Goal: Task Accomplishment & Management: Complete application form

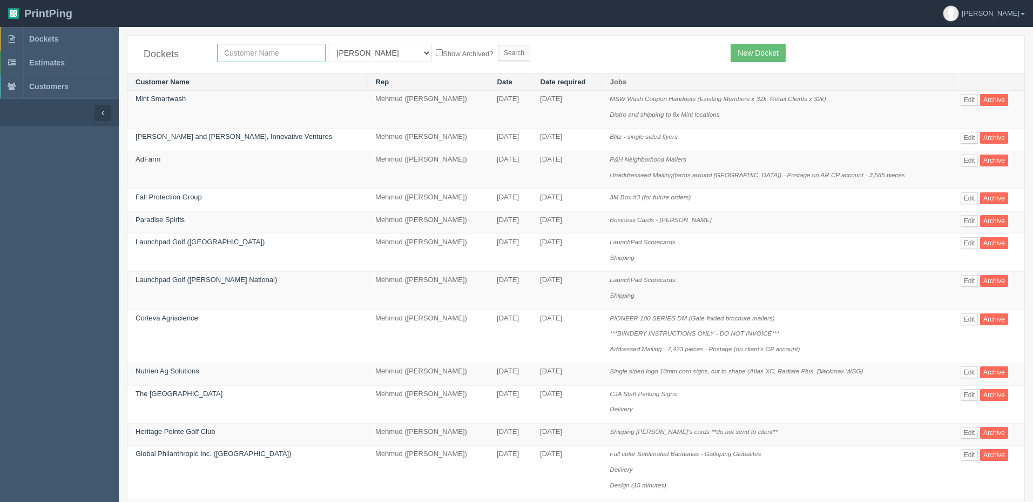
click at [247, 52] on input "text" at bounding box center [271, 53] width 109 height 18
type input "fall"
click at [498, 45] on input "Search" at bounding box center [514, 53] width 32 height 16
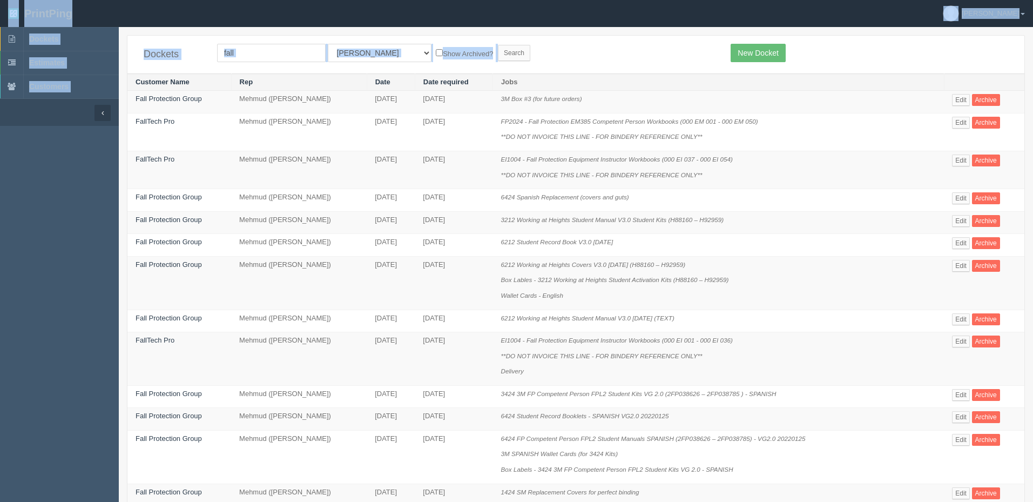
click at [597, 58] on form "fall All Users Ali Ali Test 1 Aly Amy Ankit Arif Brandon Dan France Greg Jim Ma…" at bounding box center [466, 53] width 498 height 18
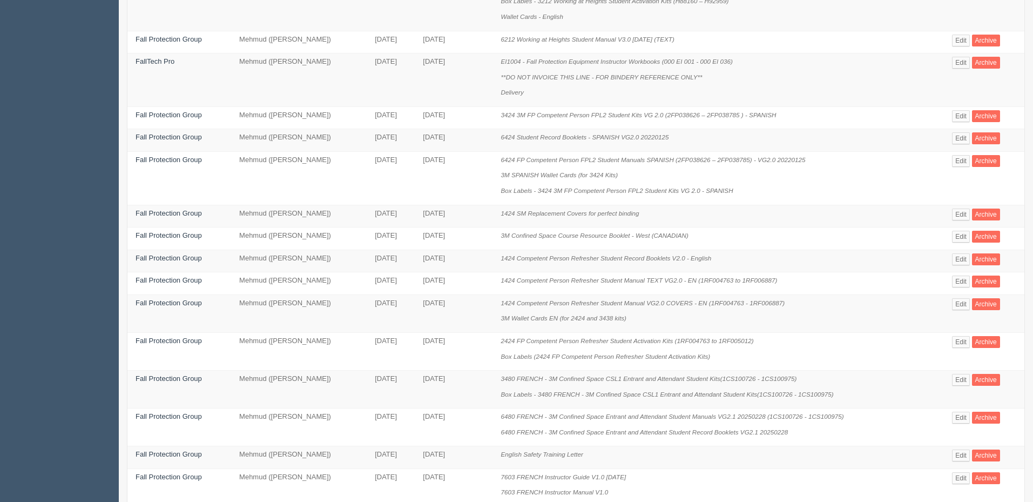
scroll to position [480, 0]
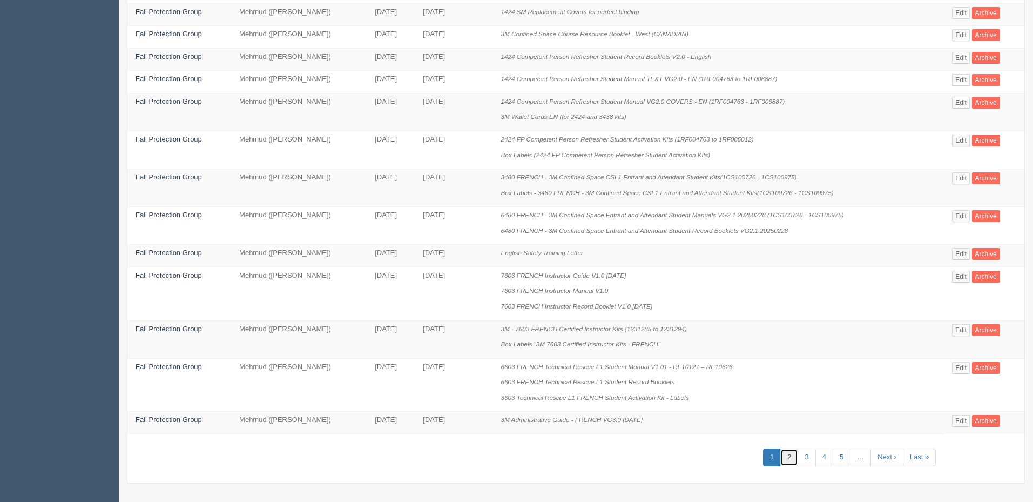
click at [793, 454] on link "2" at bounding box center [790, 457] width 18 height 18
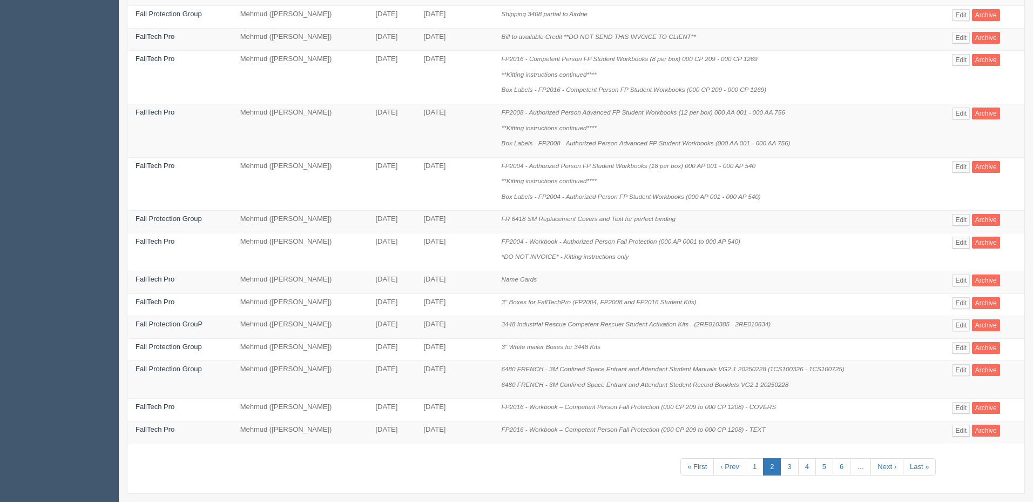
scroll to position [496, 0]
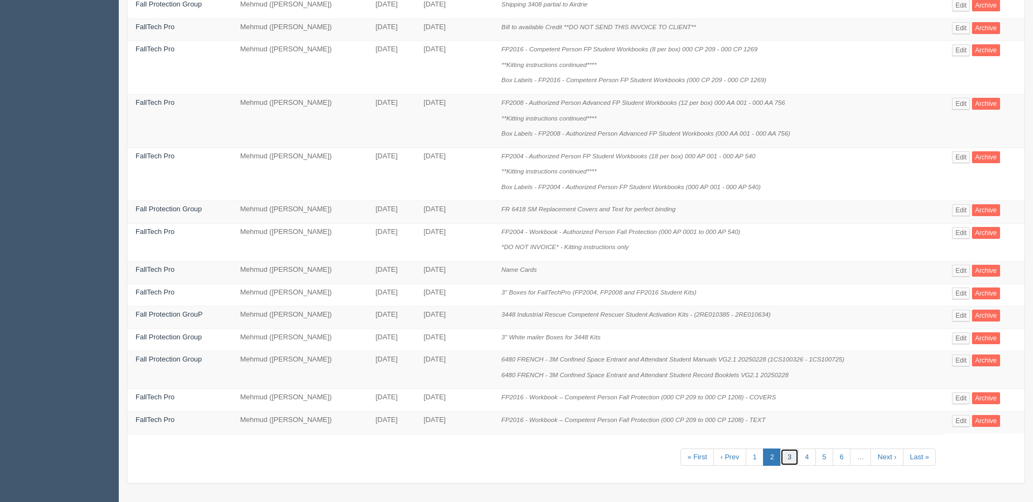
click at [788, 453] on link "3" at bounding box center [790, 457] width 18 height 18
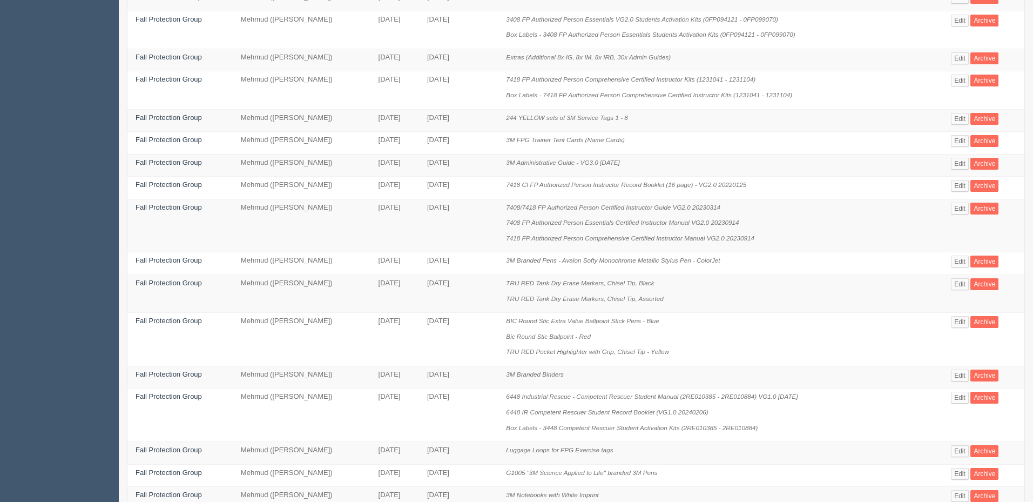
scroll to position [216, 0]
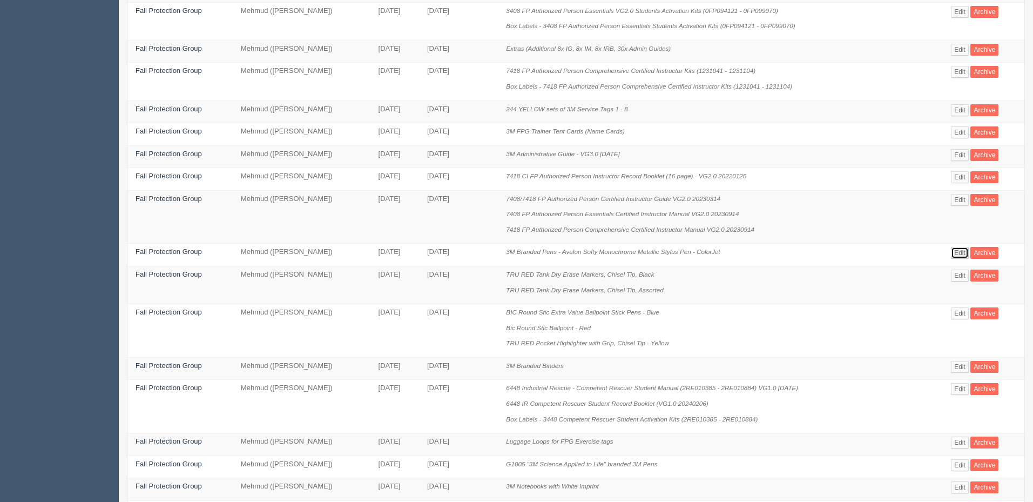
click at [958, 250] on link "Edit" at bounding box center [960, 253] width 18 height 12
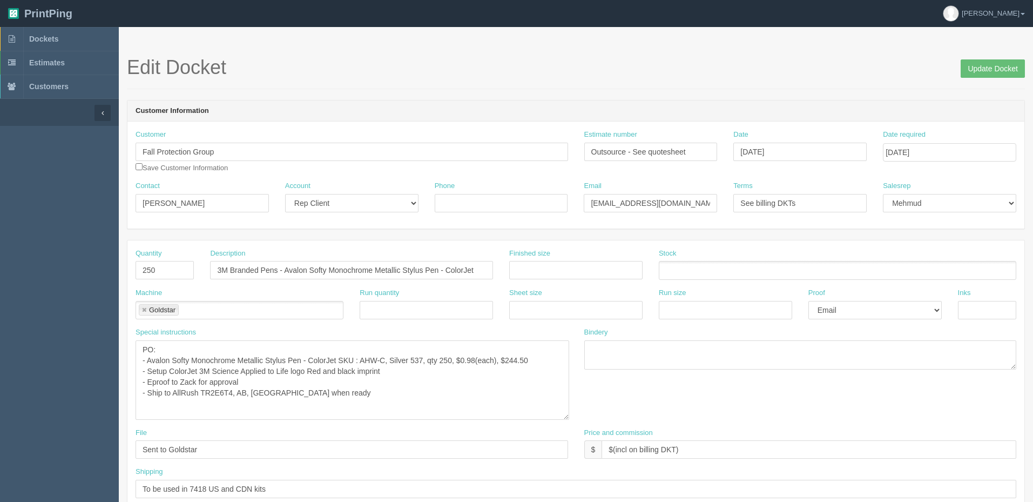
drag, startPoint x: 566, startPoint y: 365, endPoint x: 567, endPoint y: 415, distance: 50.8
click at [567, 415] on textarea "PO: - Avalon Softy Monochrome Metallic Stylus Pen - ColorJet SKU : AHW-C, Silve…" at bounding box center [353, 379] width 434 height 79
click at [441, 377] on textarea "PO: - Avalon Softy Monochrome Metallic Stylus Pen - ColorJet SKU : AHW-C, Silve…" at bounding box center [353, 380] width 434 height 80
click at [367, 381] on textarea "PO: - Avalon Softy Monochrome Metallic Stylus Pen - ColorJet SKU : AHW-C, Silve…" at bounding box center [353, 380] width 434 height 80
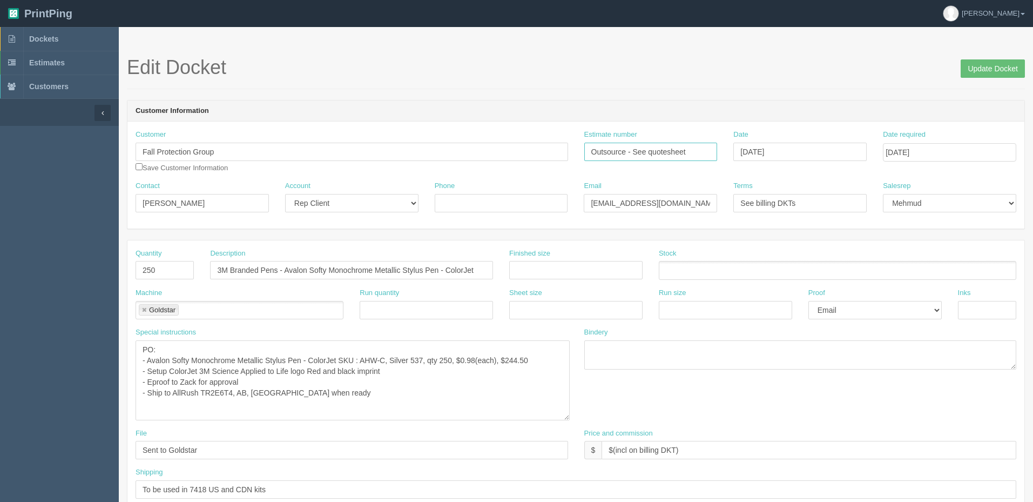
drag, startPoint x: 682, startPoint y: 150, endPoint x: 377, endPoint y: 146, distance: 305.2
click at [377, 146] on div "Customer Fall Protection Group Save Customer Information Estimate number Outsou…" at bounding box center [575, 155] width 897 height 51
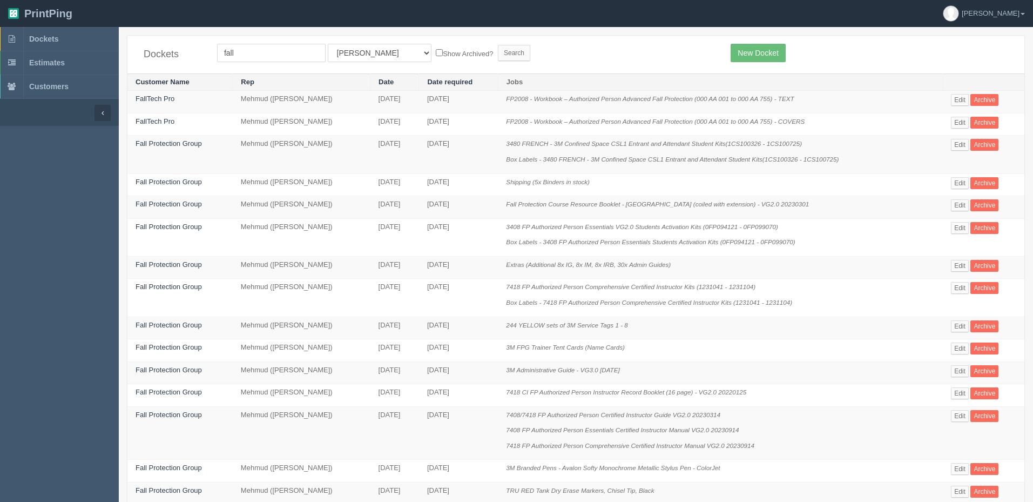
scroll to position [216, 0]
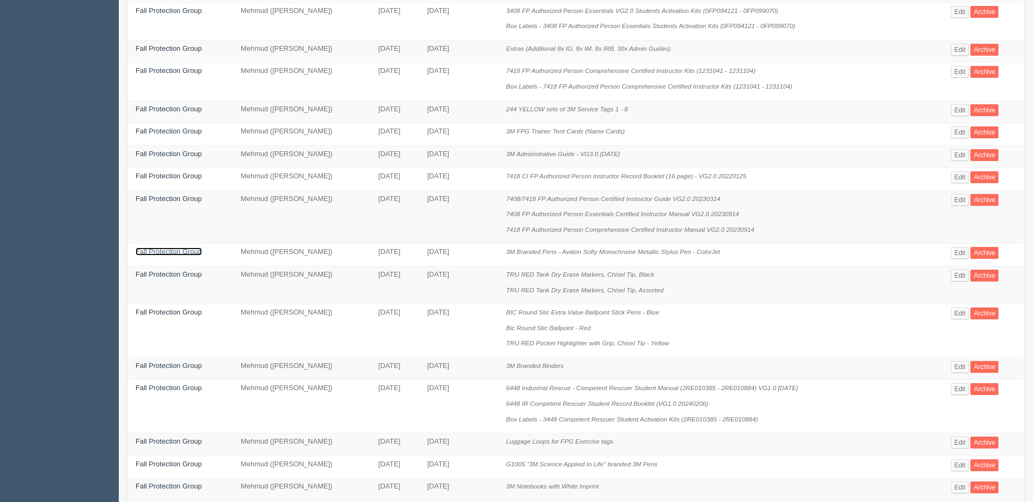
click at [193, 256] on link "Fall Protection Group" at bounding box center [169, 251] width 66 height 8
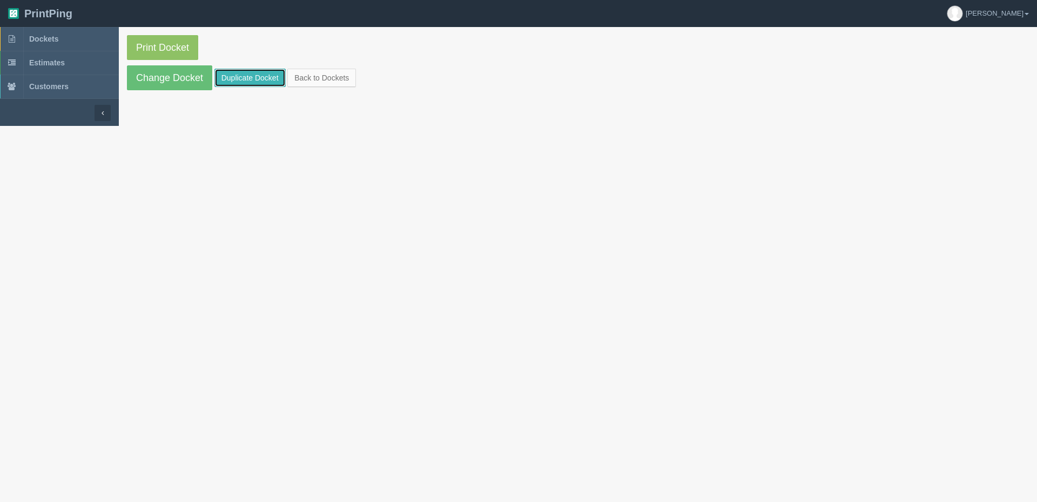
click at [275, 78] on link "Duplicate Docket" at bounding box center [249, 78] width 71 height 18
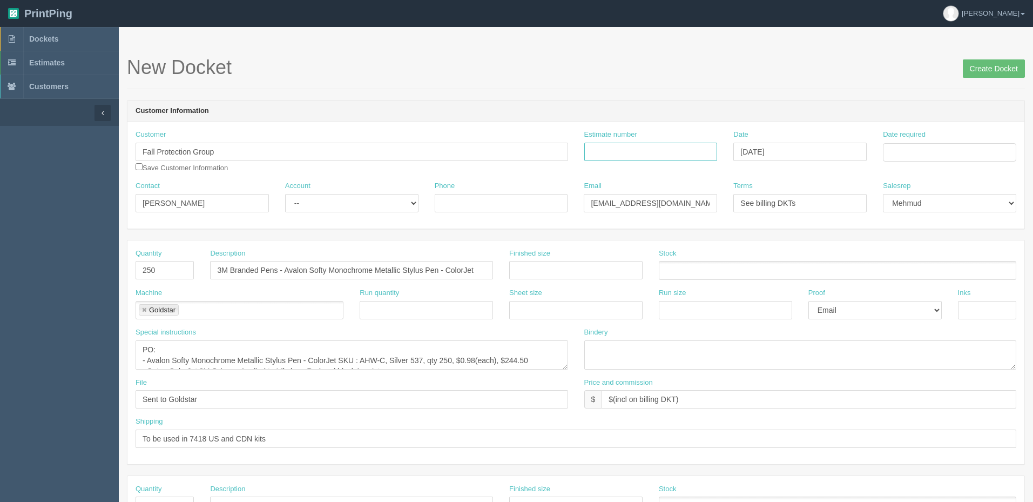
click at [603, 153] on input "Estimate number" at bounding box center [650, 152] width 133 height 18
paste input "Outsource - See quotesheet"
type input "Outsource - See quotesheet"
drag, startPoint x: 935, startPoint y: 152, endPoint x: 935, endPoint y: 161, distance: 9.2
click at [935, 152] on input "Date required" at bounding box center [949, 152] width 133 height 18
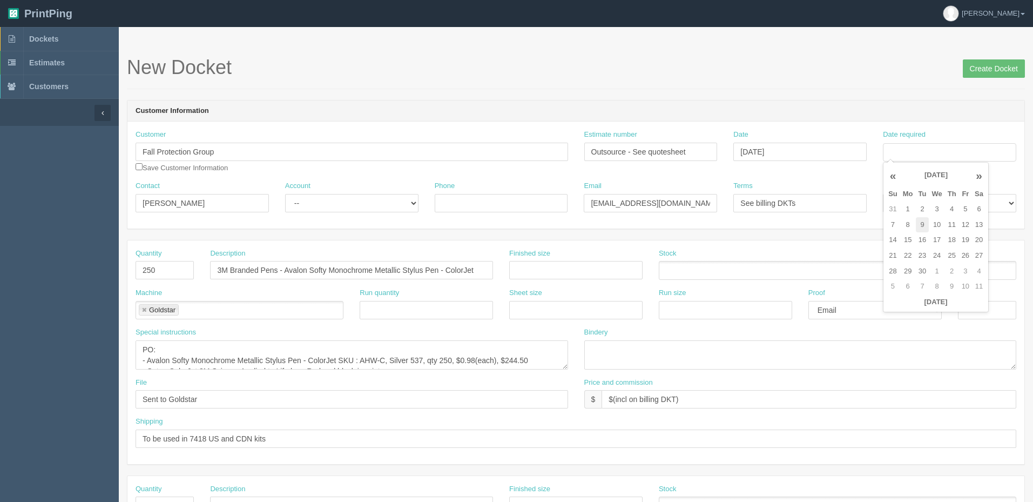
click at [920, 226] on td "9" at bounding box center [923, 225] width 14 height 16
click at [967, 252] on td "26" at bounding box center [965, 256] width 13 height 16
type input "[DATE]"
click at [601, 53] on section "New Docket Create Docket Customer Information Customer Fall Protection Group Sa…" at bounding box center [576, 504] width 915 height 954
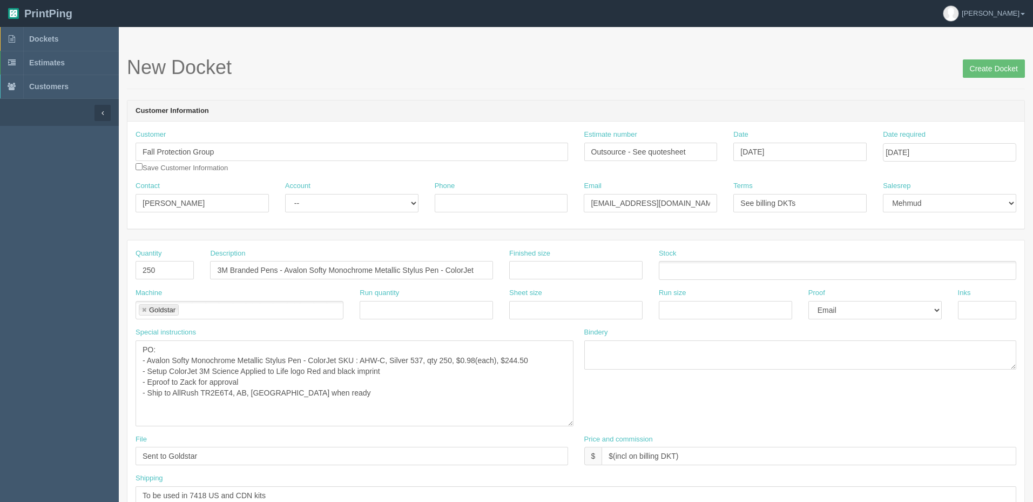
drag, startPoint x: 565, startPoint y: 365, endPoint x: 570, endPoint y: 421, distance: 57.0
click at [570, 421] on textarea "PO: - Avalon Softy Monochrome Metallic Stylus Pen - ColorJet SKU : AHW-C, Silve…" at bounding box center [355, 383] width 438 height 86
click at [335, 394] on textarea "PO: - Avalon Softy Monochrome Metallic Stylus Pen - ColorJet SKU : AHW-C, Silve…" at bounding box center [355, 383] width 438 height 86
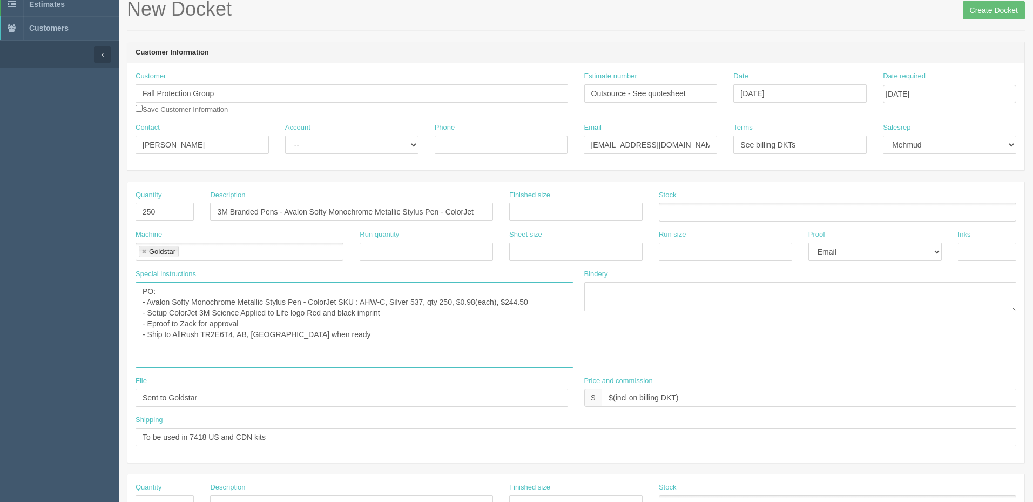
scroll to position [216, 0]
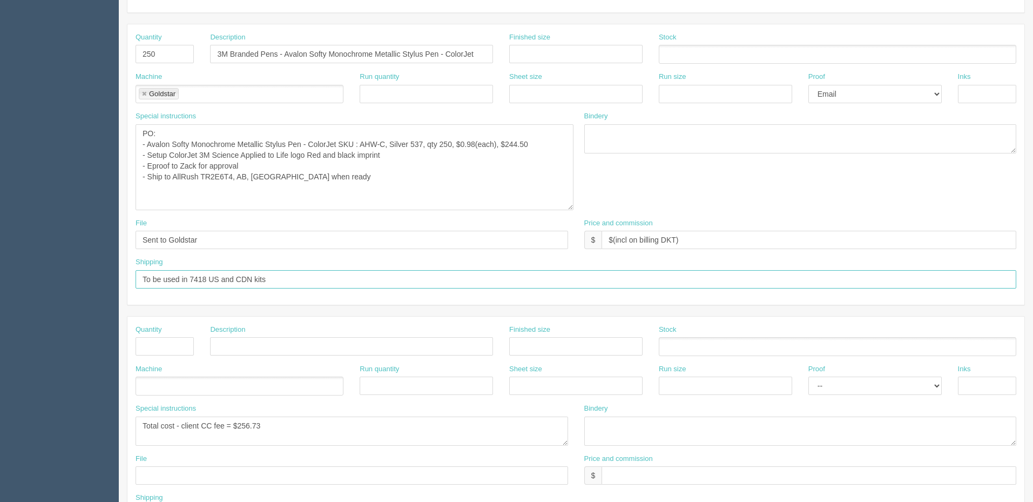
drag, startPoint x: 193, startPoint y: 278, endPoint x: 209, endPoint y: 276, distance: 15.7
click at [209, 276] on input "To be used in 7418 US and CDN kits" at bounding box center [576, 279] width 881 height 18
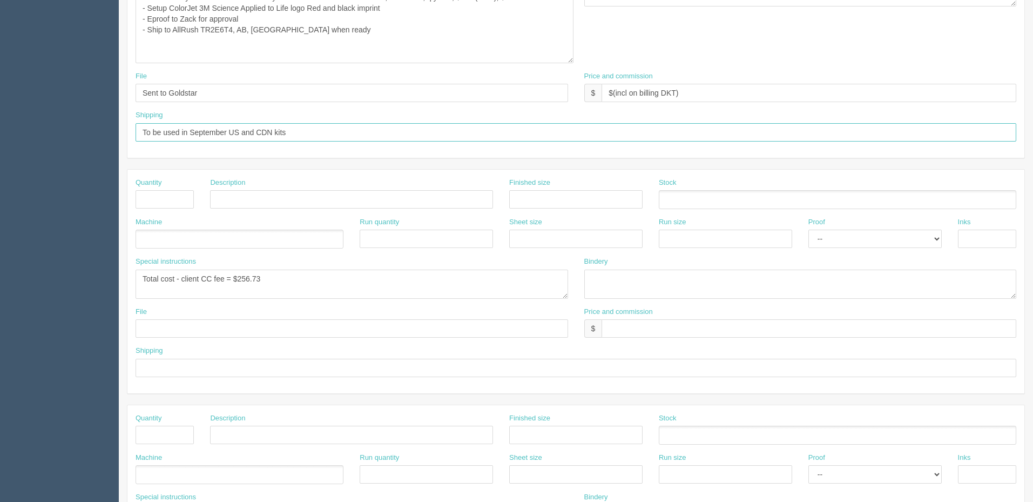
scroll to position [378, 0]
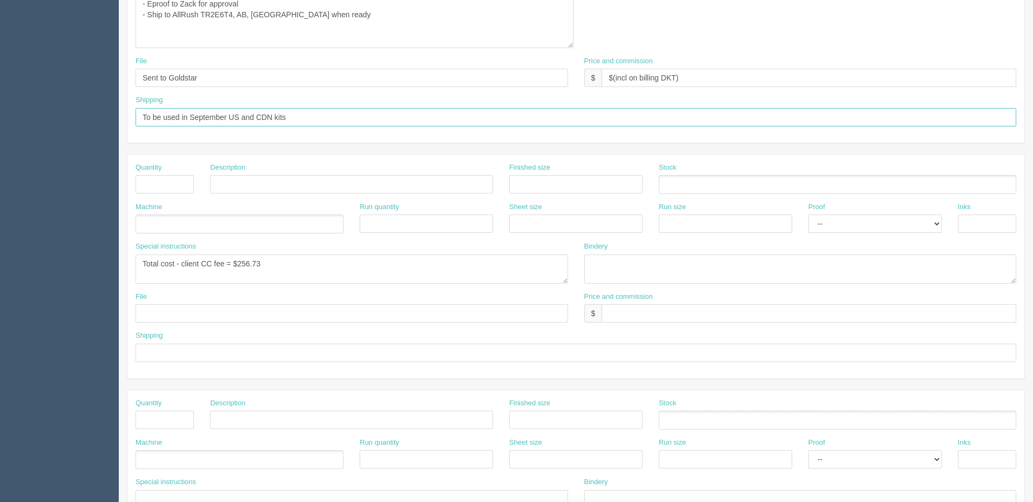
type input "To be used in September US and CDN kits"
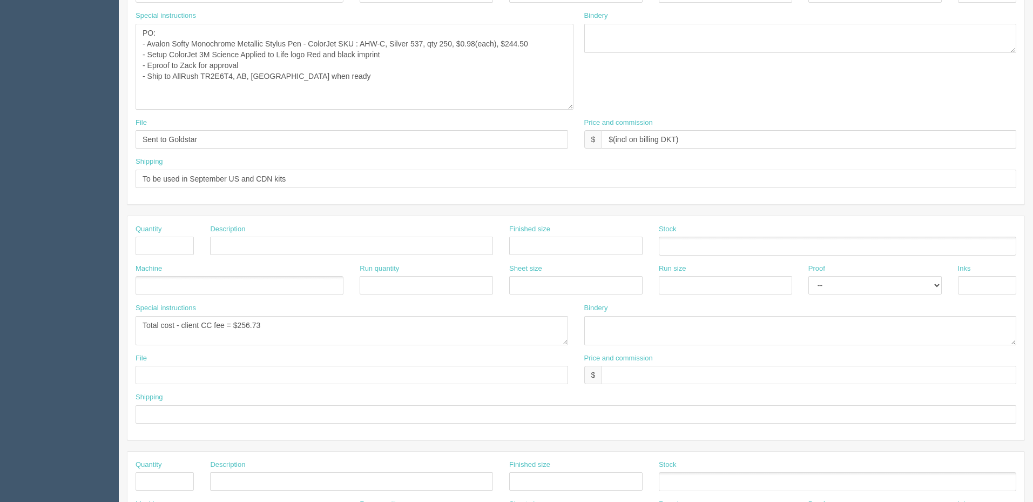
scroll to position [324, 0]
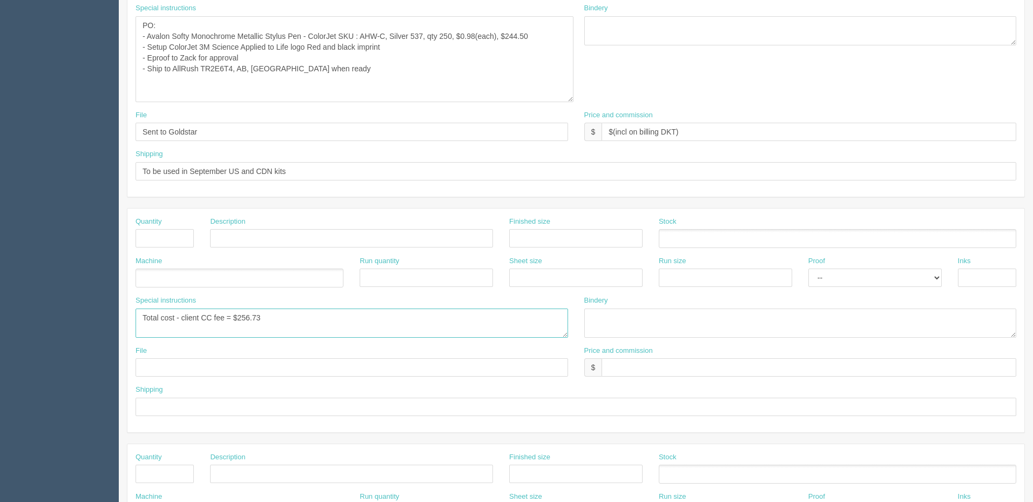
drag, startPoint x: 239, startPoint y: 318, endPoint x: 413, endPoint y: 317, distance: 173.4
click at [413, 317] on textarea "Total cost - client CC fee = $256.73" at bounding box center [352, 322] width 433 height 29
type textarea "Total cost - client CC fee = $272.25"
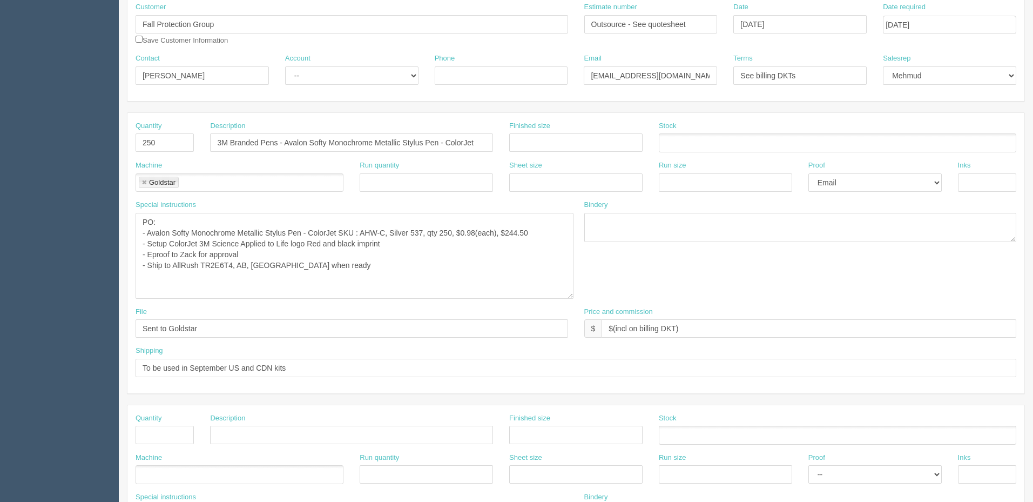
scroll to position [0, 0]
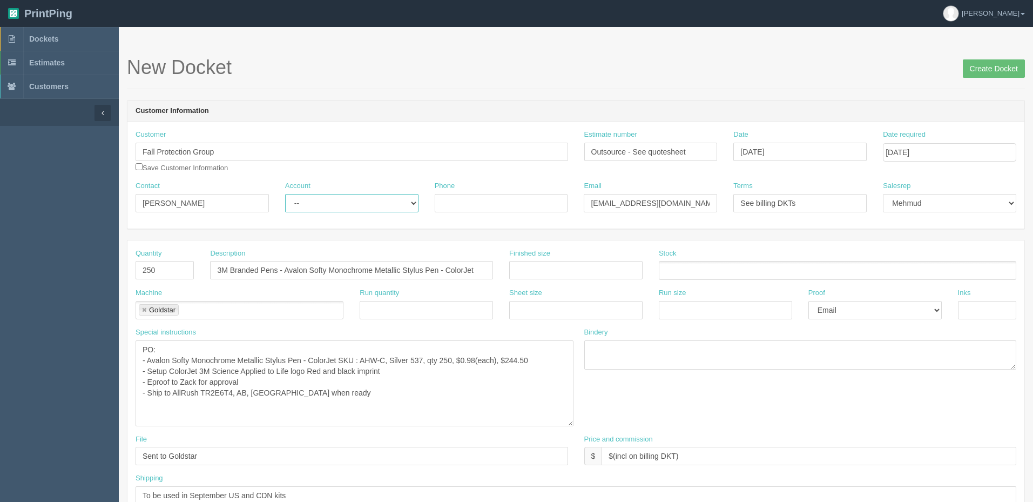
click at [331, 198] on select "-- Existing Client Allrush Client Rep Client" at bounding box center [351, 203] width 133 height 18
select select "Rep Client"
click at [285, 194] on select "-- Existing Client Allrush Client Rep Client" at bounding box center [351, 203] width 133 height 18
click at [472, 205] on input "Phone" at bounding box center [501, 203] width 133 height 18
click at [394, 267] on input "3M Branded Pens - Avalon Softy Monochrome Metallic Stylus Pen - ColorJet" at bounding box center [351, 270] width 283 height 18
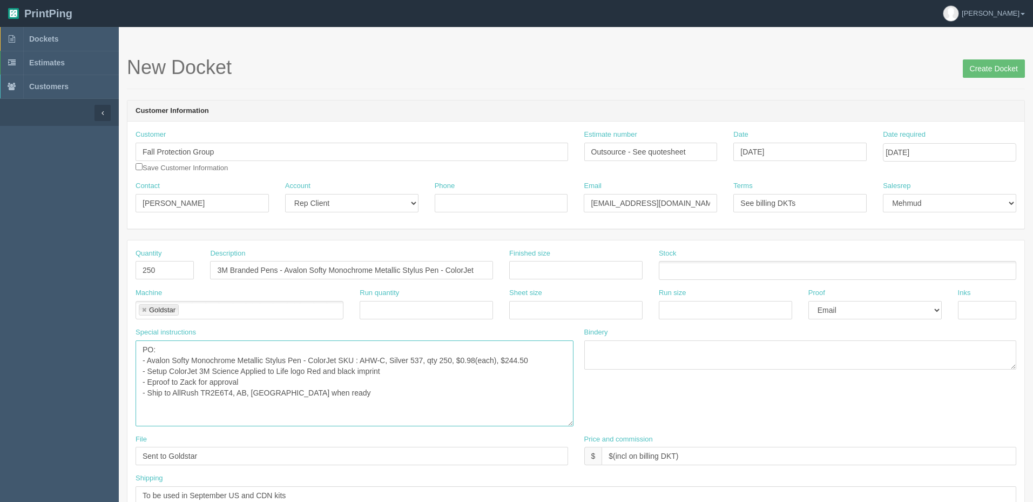
click at [341, 400] on textarea "PO: - Avalon Softy Monochrome Metallic Stylus Pen - ColorJet SKU : AHW-C, Silve…" at bounding box center [355, 383] width 438 height 86
drag, startPoint x: 147, startPoint y: 371, endPoint x: 176, endPoint y: 385, distance: 31.7
click at [147, 371] on textarea "PO: - Avalon Softy Monochrome Metallic Stylus Pen - ColorJet SKU : AHW-C, Silve…" at bounding box center [355, 383] width 438 height 86
paste textarea "70335"
click at [152, 357] on textarea "PO: - Avalon Softy Monochrome Metallic Stylus Pen - ColorJet SKU : AHW-C, Silve…" at bounding box center [355, 383] width 438 height 86
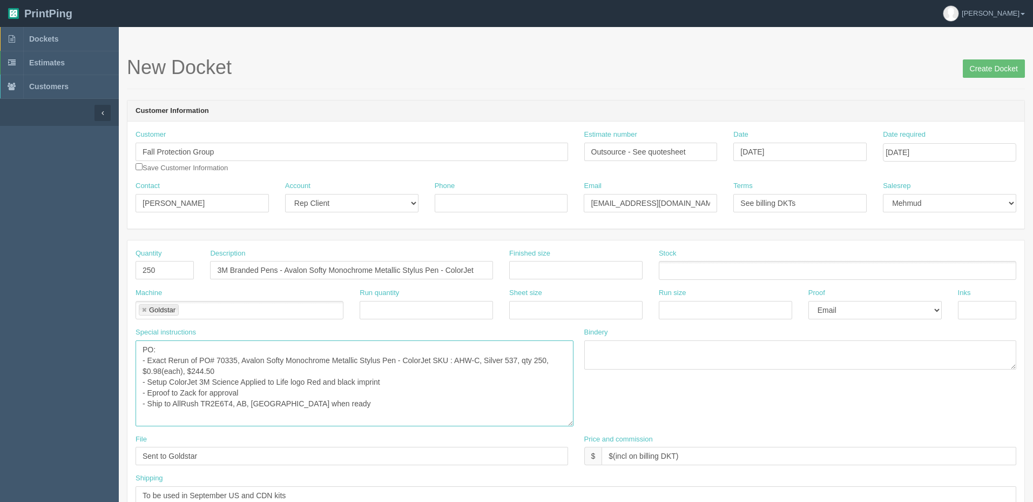
click at [339, 406] on textarea "PO: - Avalon Softy Monochrome Metallic Stylus Pen - ColorJet SKU : AHW-C, Silve…" at bounding box center [355, 383] width 438 height 86
type textarea "PO: - Exact Rerun of PO# 70335, Avalon Softy Monochrome Metallic Stylus Pen - C…"
click at [986, 70] on input "Create Docket" at bounding box center [994, 68] width 62 height 18
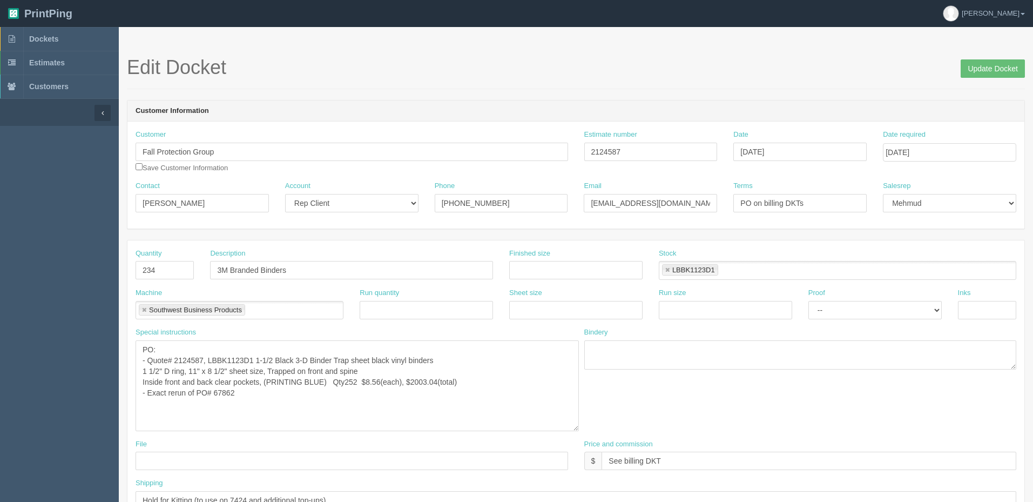
scroll to position [54, 0]
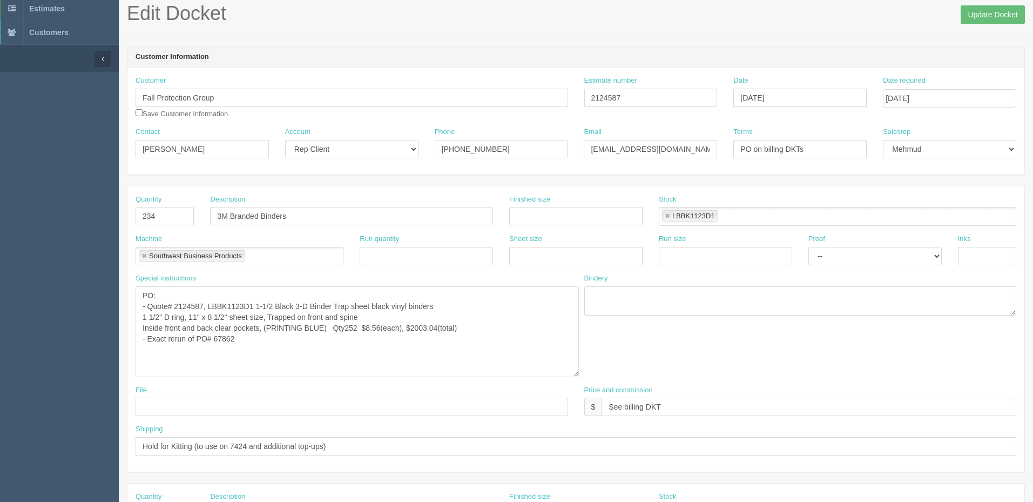
click at [317, 336] on textarea "PO: - Quote# 2124587, LBBK1123D1 1-1/2 Black 3-D Binder Trap sheet black vinyl …" at bounding box center [357, 331] width 443 height 91
drag, startPoint x: 661, startPoint y: 97, endPoint x: 433, endPoint y: 108, distance: 228.2
click at [434, 107] on div "Customer Fall Protection Group Save Customer Information Estimate number 212458…" at bounding box center [575, 101] width 897 height 51
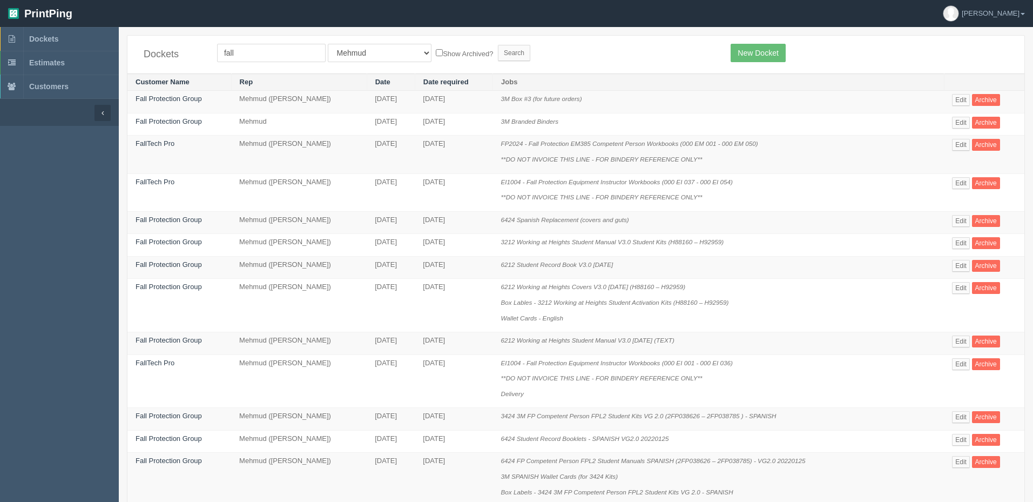
scroll to position [54, 0]
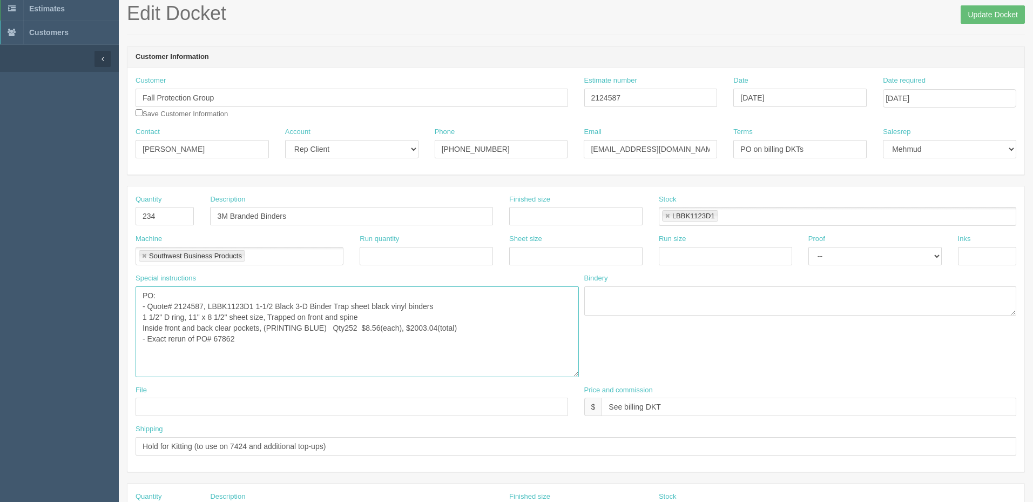
click at [513, 353] on textarea "PO: - Quote# 2124587, LBBK1123D1 1-1/2 Black 3-D Binder Trap sheet black vinyl …" at bounding box center [357, 331] width 443 height 91
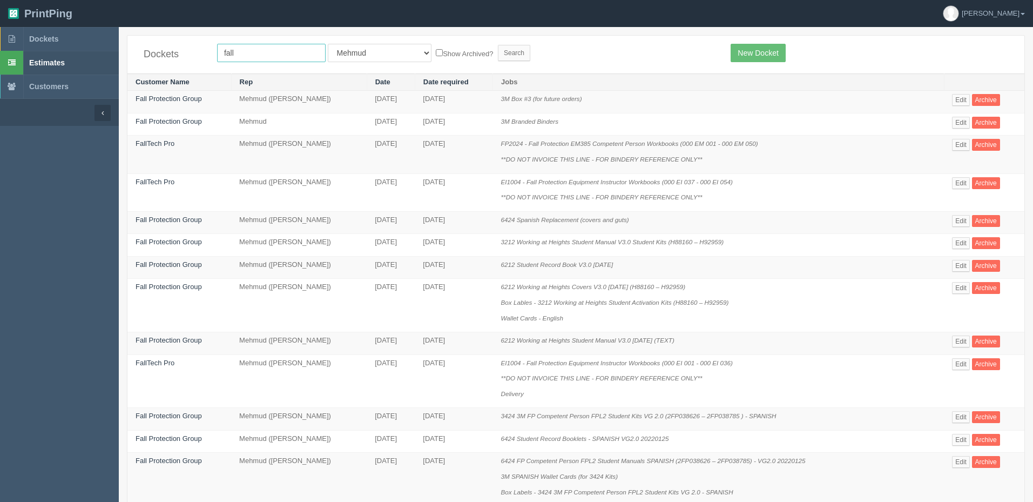
drag, startPoint x: 275, startPoint y: 55, endPoint x: 91, endPoint y: 55, distance: 184.2
click at [91, 55] on section "Dockets Estimates Customers" at bounding box center [516, 505] width 1033 height 956
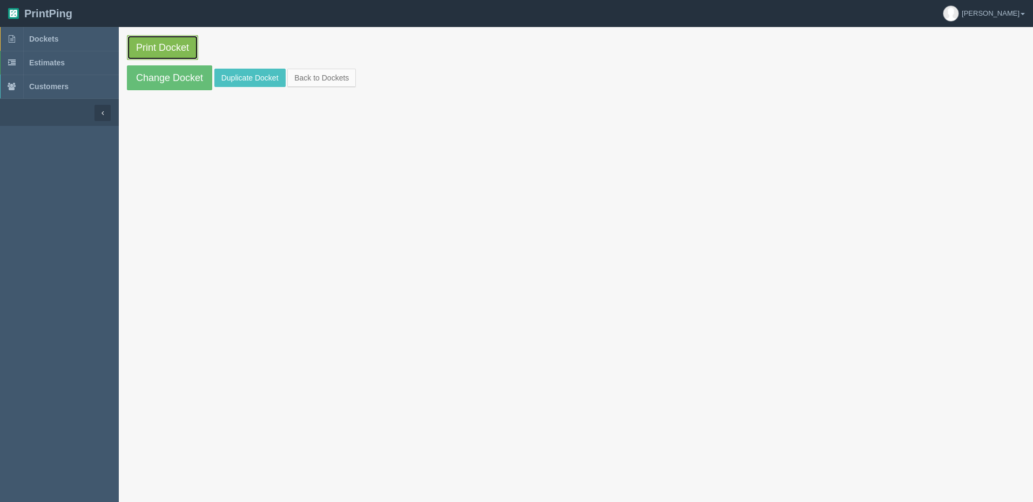
click at [169, 48] on link "Print Docket" at bounding box center [162, 47] width 71 height 25
click at [75, 46] on link "Dockets" at bounding box center [59, 39] width 119 height 24
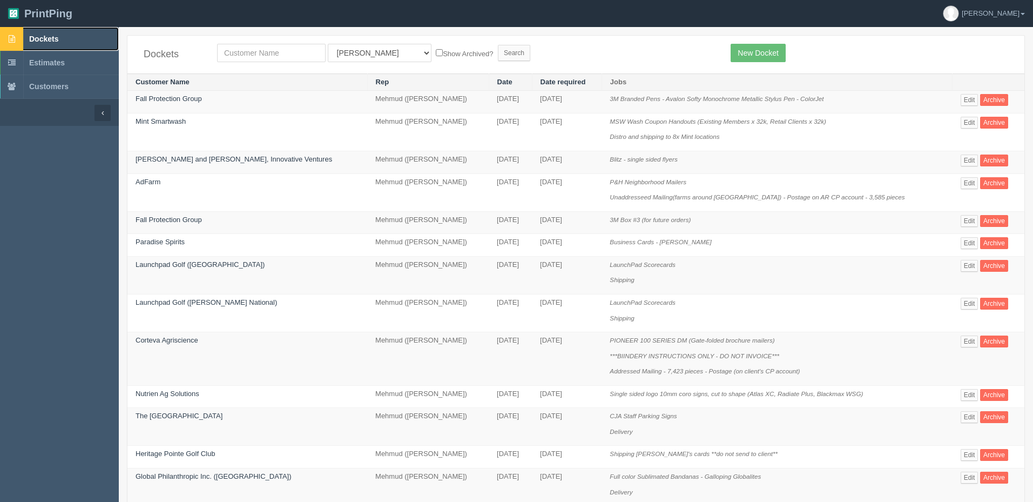
click at [48, 38] on span "Dockets" at bounding box center [43, 39] width 29 height 9
click at [308, 50] on input "text" at bounding box center [271, 53] width 109 height 18
click at [757, 50] on link "New Docket" at bounding box center [758, 53] width 55 height 18
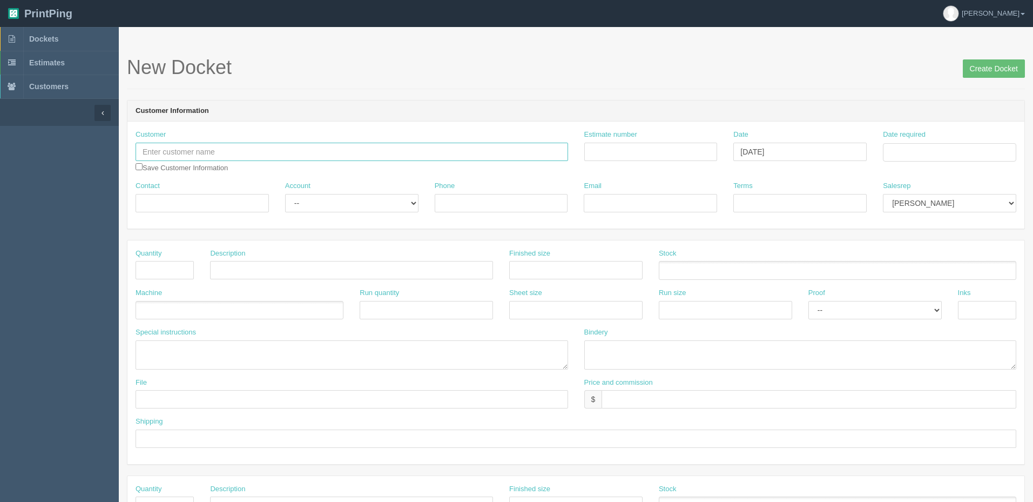
click at [257, 147] on input "text" at bounding box center [352, 152] width 433 height 18
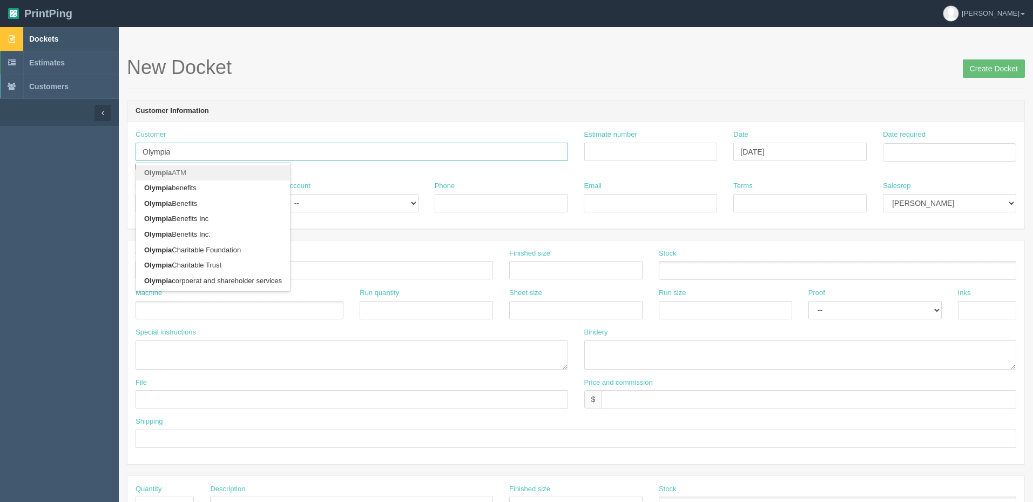
type input "Olympia"
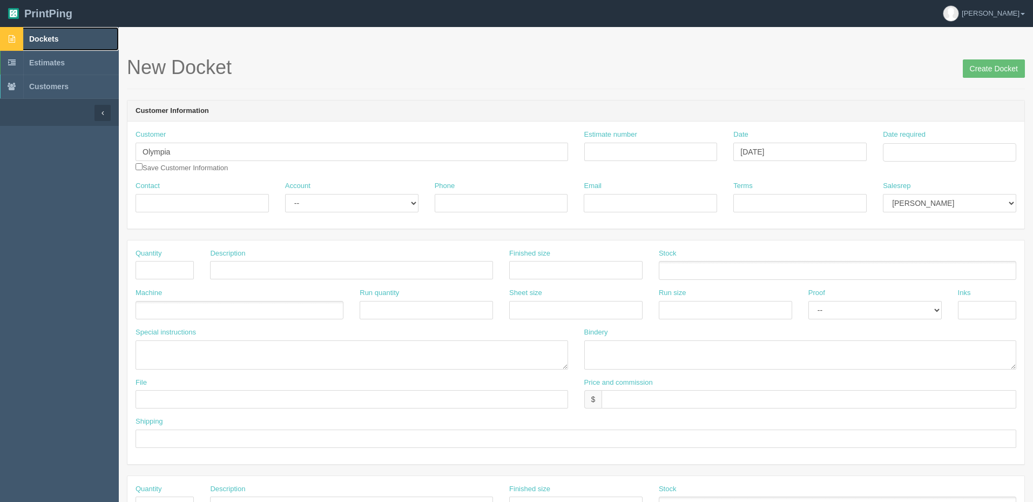
click at [82, 31] on link "Dockets" at bounding box center [59, 39] width 119 height 24
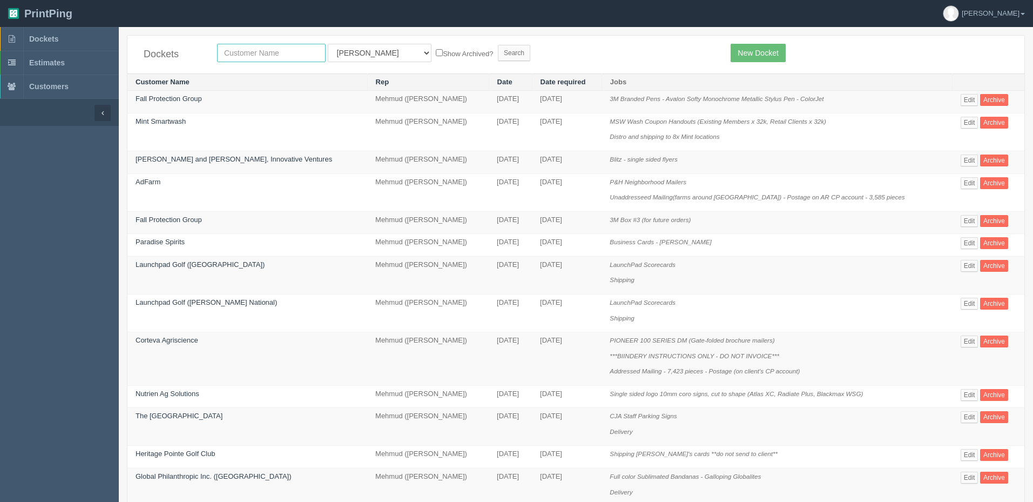
click at [251, 55] on input "text" at bounding box center [271, 53] width 109 height 18
type input "olympia"
click at [498, 45] on input "Search" at bounding box center [514, 53] width 32 height 16
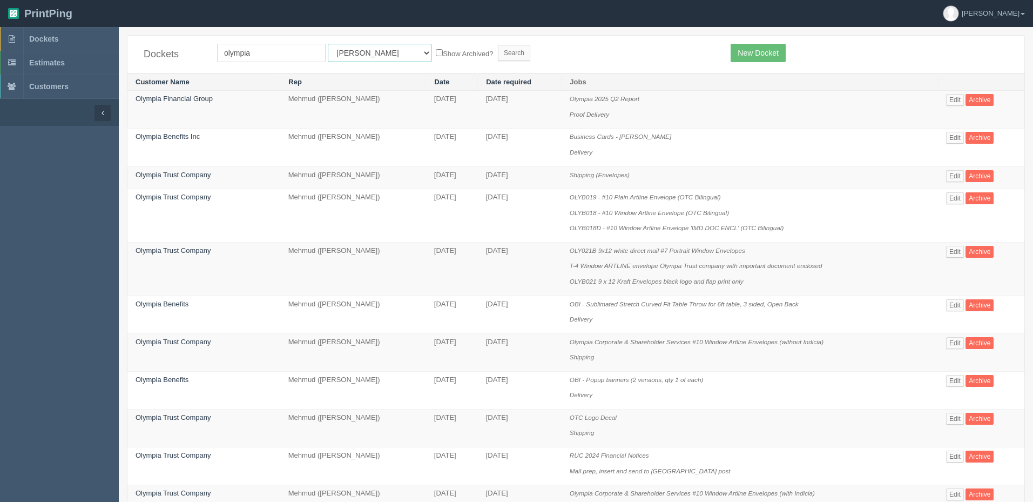
click at [364, 43] on div "Dockets [GEOGRAPHIC_DATA] All Users [PERSON_NAME] Test 1 [PERSON_NAME] [PERSON_…" at bounding box center [575, 55] width 897 height 38
select select "8"
click at [328, 44] on select "All Users [PERSON_NAME] Test 1 [PERSON_NAME] [PERSON_NAME] [PERSON_NAME] France…" at bounding box center [380, 53] width 104 height 18
click at [498, 51] on input "Search" at bounding box center [514, 53] width 32 height 16
click at [532, 50] on form "olympia All Users Ali Ali Test 1 Aly Amy Ankit Arif Brandon Dan France Greg Jim…" at bounding box center [466, 53] width 498 height 18
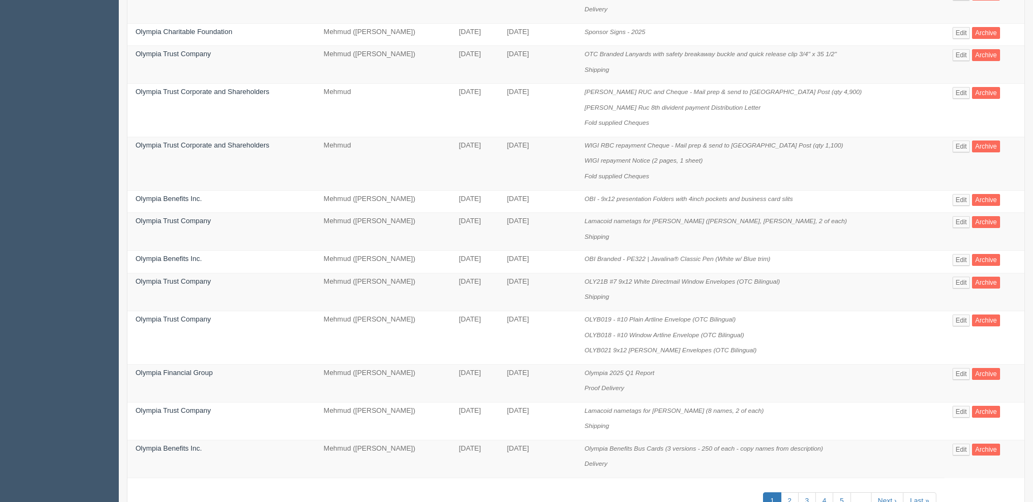
scroll to position [619, 0]
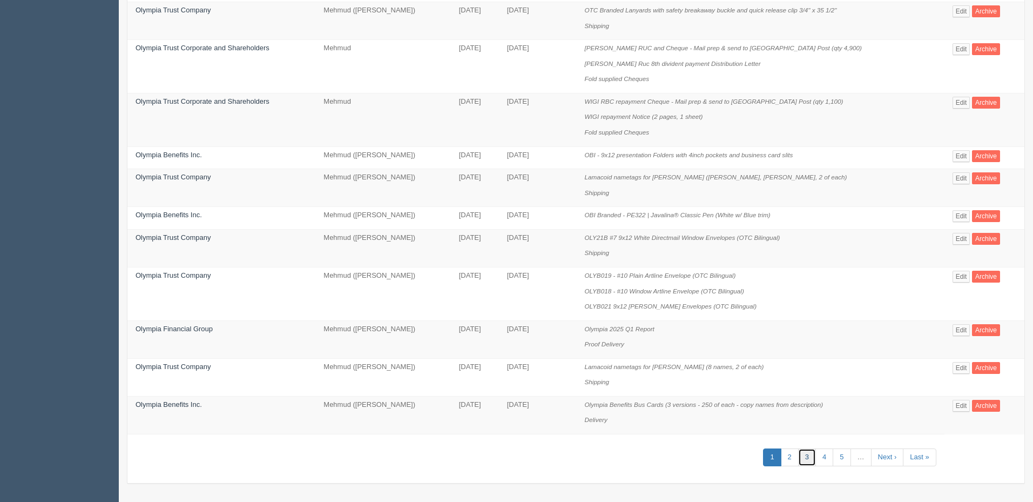
click at [805, 456] on link "3" at bounding box center [807, 457] width 18 height 18
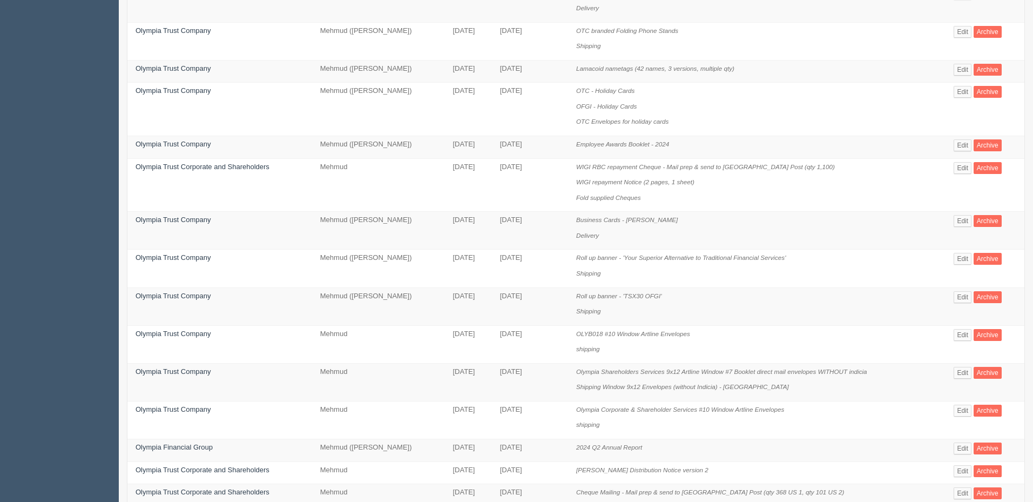
scroll to position [432, 0]
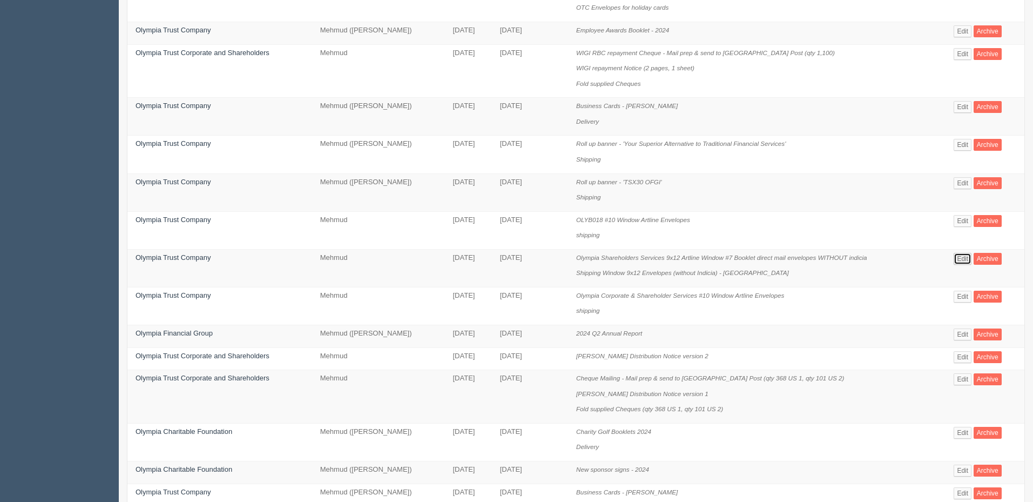
click at [965, 256] on link "Edit" at bounding box center [963, 259] width 18 height 12
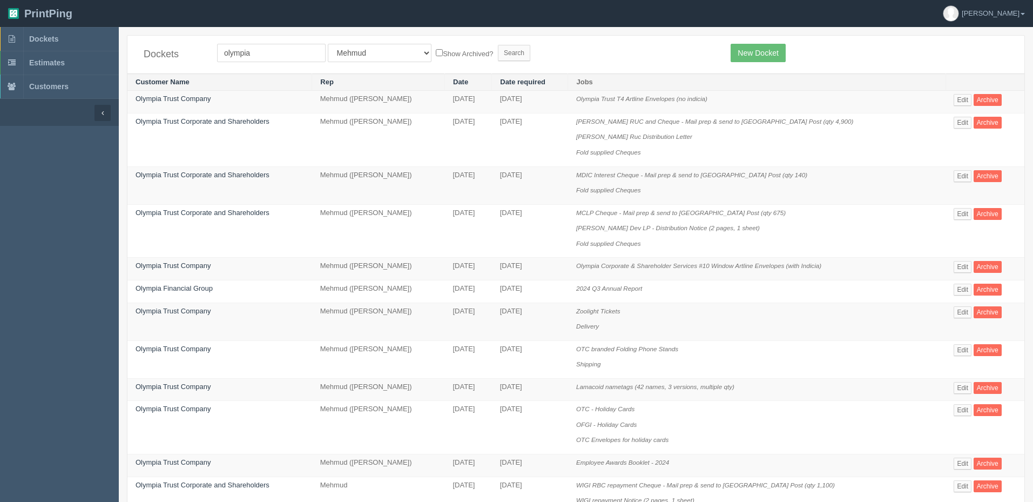
scroll to position [432, 0]
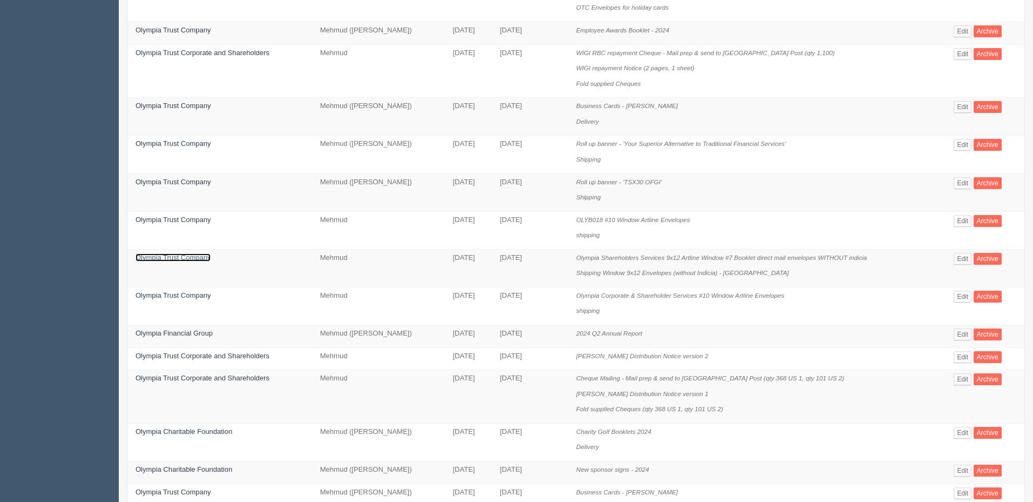
click at [182, 258] on link "Olympia Trust Company" at bounding box center [173, 257] width 75 height 8
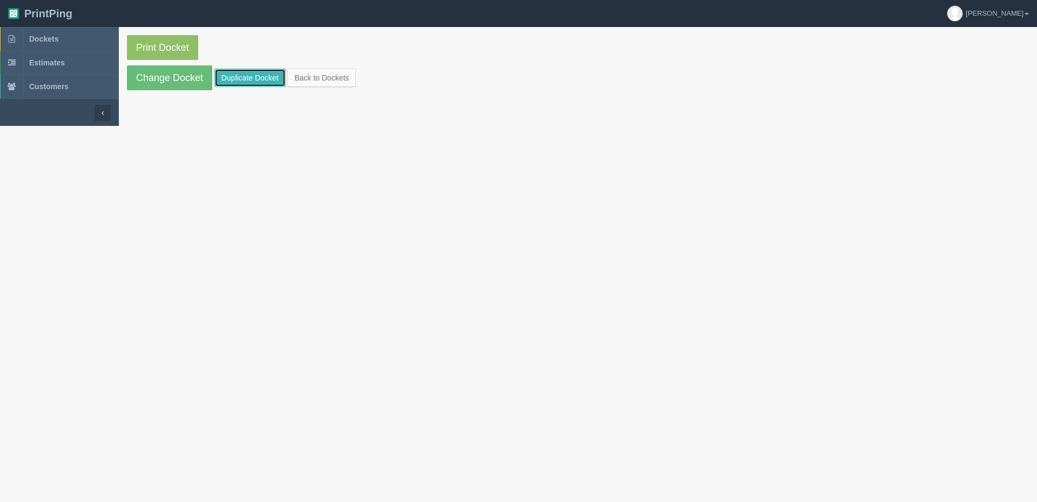
click at [268, 81] on link "Duplicate Docket" at bounding box center [249, 78] width 71 height 18
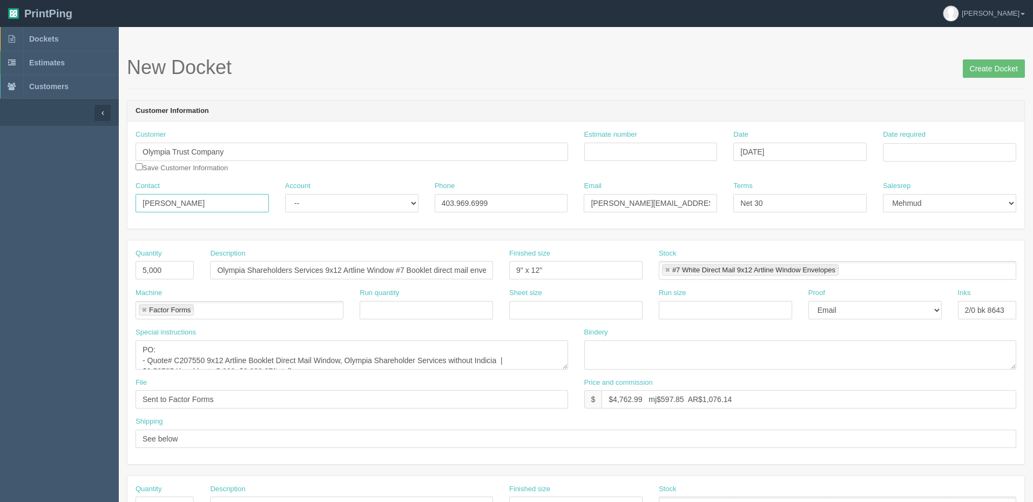
click at [233, 209] on input "Dean Naugler" at bounding box center [202, 203] width 133 height 18
paste input "Tom Delaney <DelaneyT@olympiatrust.com>"
type input "Dean Naugler/Tom Delaney"
select select "Allrush Client"
click at [285, 194] on select "-- Existing Client Allrush Client Rep Client" at bounding box center [351, 203] width 133 height 18
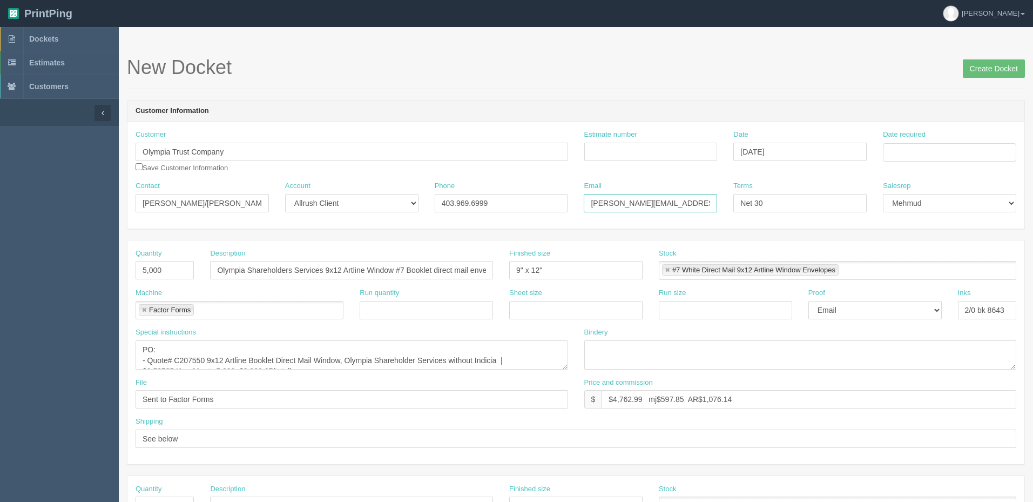
paste input "<DelaneyT@olympiatrust.com>"
type input "dean@olympiatrust.com/DelaneyT@olympiatrust.com"
click at [670, 150] on input "Estimate number" at bounding box center [650, 152] width 133 height 18
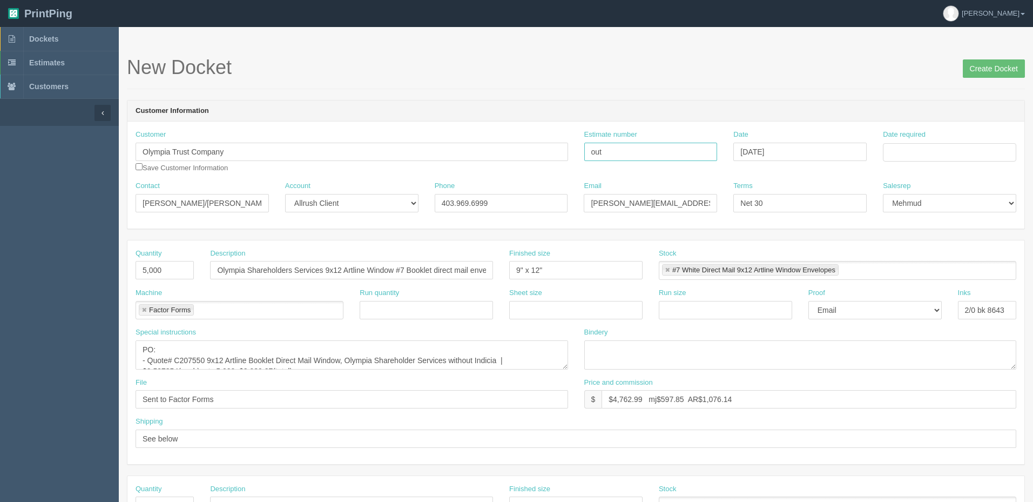
type input "Outsource - See quotesheet"
type input "September 5, 2025"
click at [967, 235] on td "19" at bounding box center [965, 240] width 13 height 16
type input "[DATE]"
click at [585, 76] on h1 "New Docket Create Docket" at bounding box center [576, 68] width 898 height 22
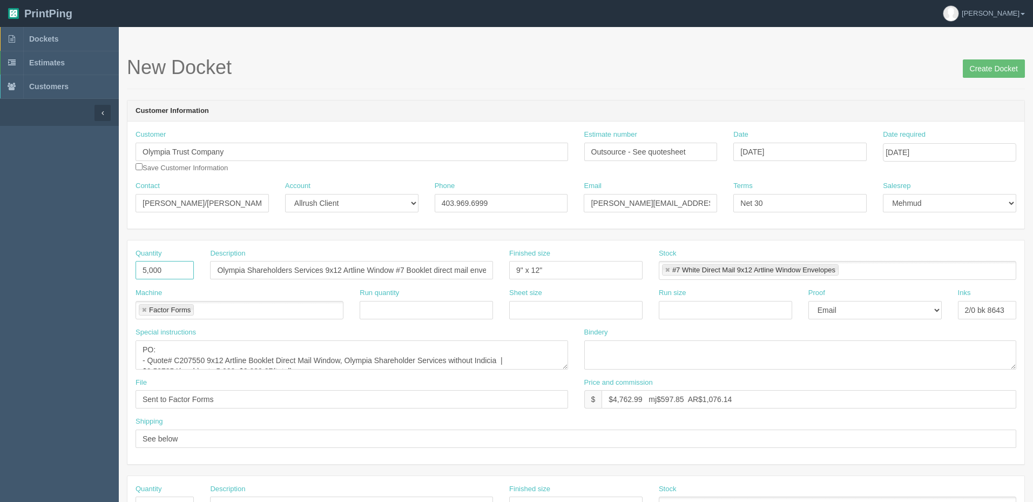
drag, startPoint x: 178, startPoint y: 269, endPoint x: 0, endPoint y: 269, distance: 177.7
click at [0, 269] on section "Dockets Estimates Customers" at bounding box center [516, 504] width 1033 height 954
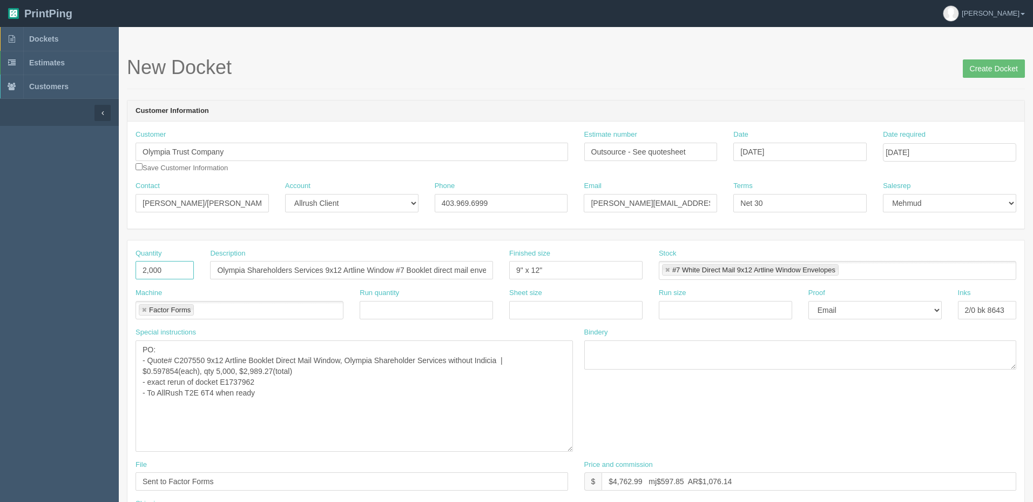
drag, startPoint x: 566, startPoint y: 367, endPoint x: 570, endPoint y: 449, distance: 82.3
click at [570, 449] on textarea "PO: - Quote# C207550 9x12 Artline Booklet Direct Mail Window, Olympia Sharehold…" at bounding box center [355, 395] width 438 height 111
type input "2,000"
drag, startPoint x: 197, startPoint y: 361, endPoint x: 209, endPoint y: 365, distance: 12.6
click at [197, 361] on textarea "PO: - Quote# C207550 9x12 Artline Booklet Direct Mail Window, Olympia Sharehold…" at bounding box center [355, 395] width 438 height 111
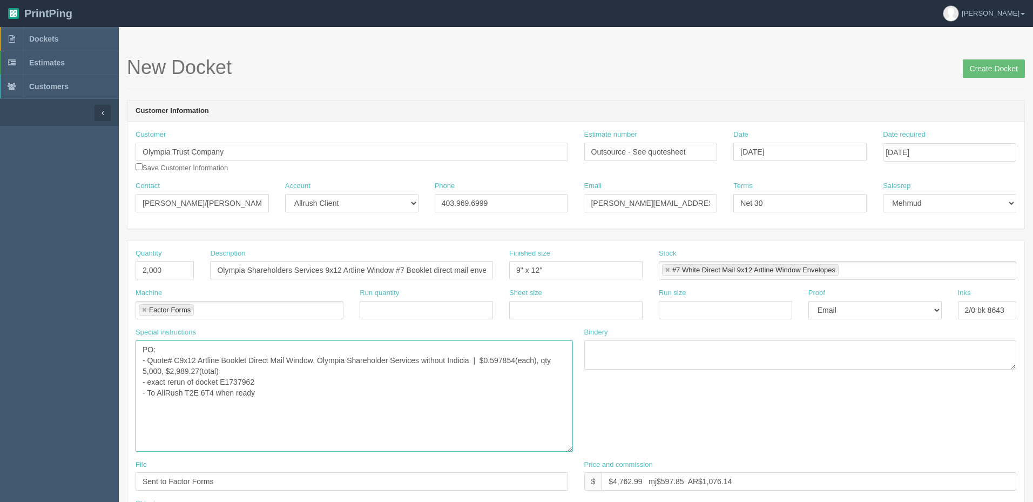
paste textarea "210060"
click at [154, 368] on textarea "PO: - Quote# C207550 9x12 Artline Booklet Direct Mail Window, Olympia Sharehold…" at bounding box center [355, 395] width 438 height 111
click at [236, 380] on textarea "PO: - Quote# C207550 9x12 Artline Booklet Direct Mail Window, Olympia Sharehold…" at bounding box center [355, 395] width 438 height 111
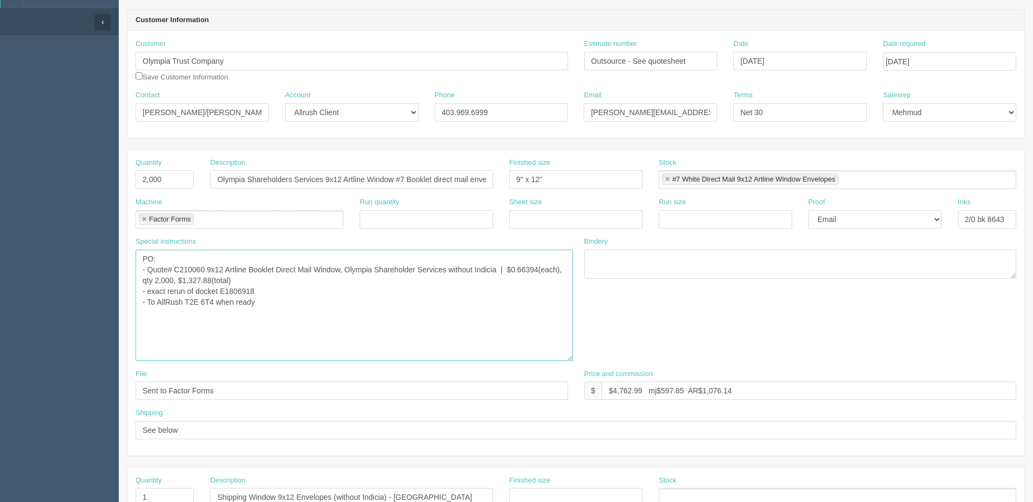
scroll to position [108, 0]
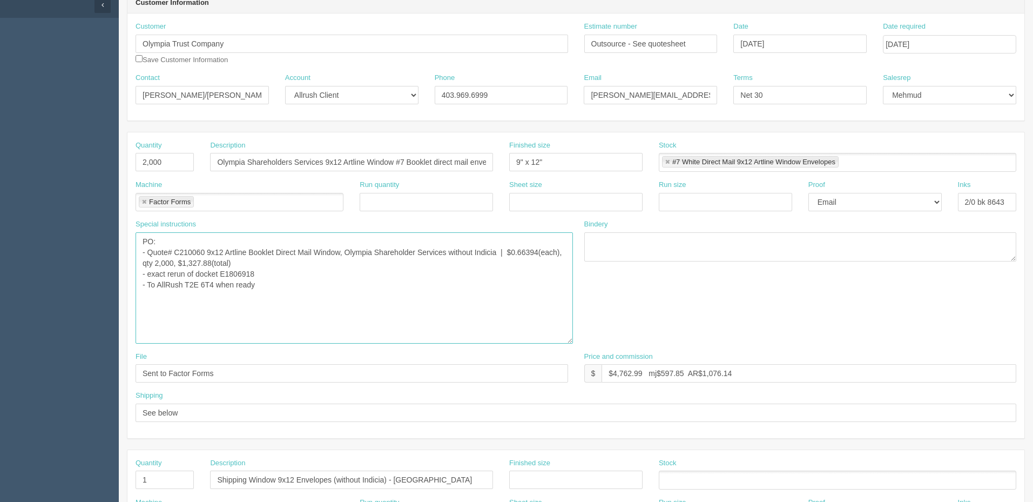
click at [292, 274] on textarea "PO: - Quote# C207550 9x12 Artline Booklet Direct Mail Window, Olympia Sharehold…" at bounding box center [355, 287] width 438 height 111
click at [229, 311] on textarea "PO: - Quote# C207550 9x12 Artline Booklet Direct Mail Window, Olympia Sharehold…" at bounding box center [355, 287] width 438 height 111
click at [210, 287] on textarea "PO: - Quote# C207550 9x12 Artline Booklet Direct Mail Window, Olympia Sharehold…" at bounding box center [355, 287] width 438 height 111
paste textarea "210061"
type textarea "PO: - Quote# C210060, 9x12 Artline Booklet Direct Mail Window, Olympia Sharehol…"
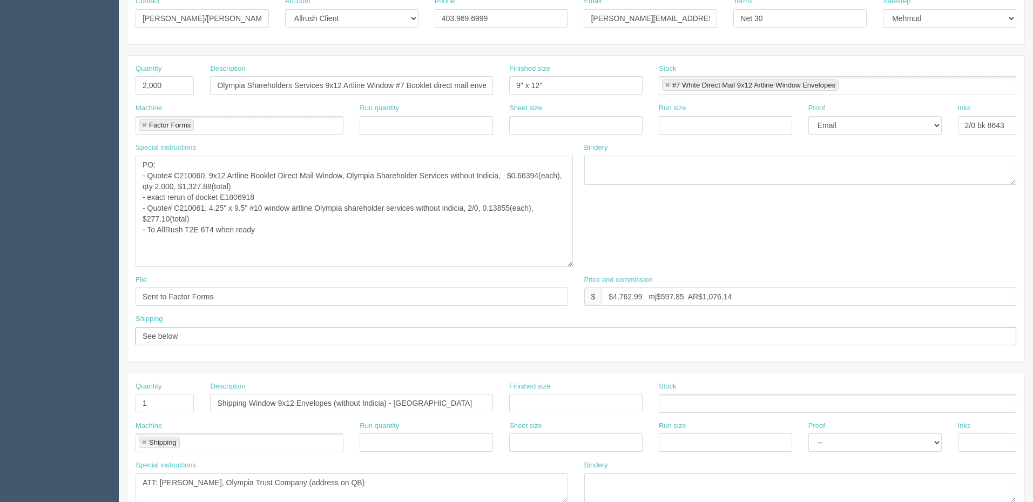
scroll to position [378, 0]
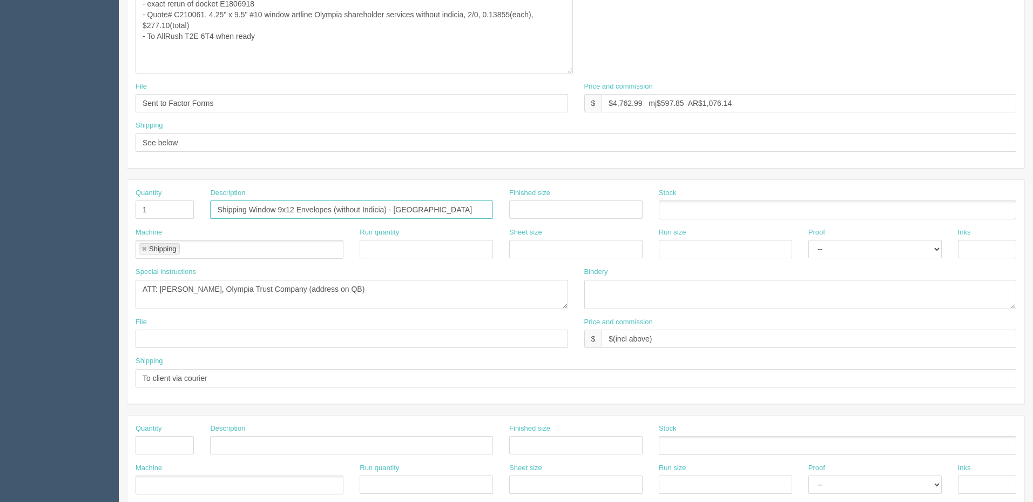
drag, startPoint x: 451, startPoint y: 207, endPoint x: 158, endPoint y: 208, distance: 293.3
click at [158, 208] on div "Quantity 1 Description Shipping Window 9x12 Envelopes (without Indicia) - Calga…" at bounding box center [575, 207] width 897 height 39
drag, startPoint x: 104, startPoint y: 299, endPoint x: 18, endPoint y: 300, distance: 85.4
click at [18, 300] on section "Dockets Estimates Customers" at bounding box center [516, 167] width 1033 height 1036
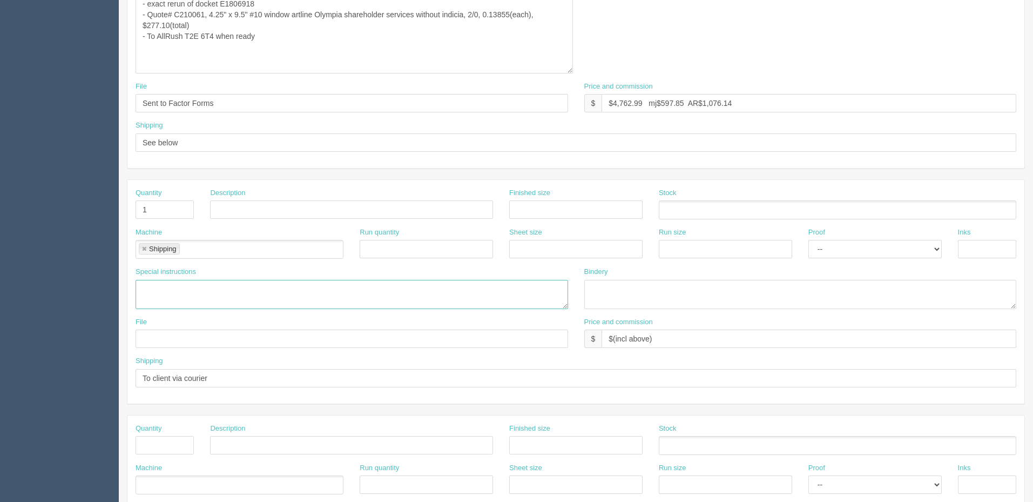
click at [146, 246] on link at bounding box center [144, 249] width 6 height 7
drag, startPoint x: 149, startPoint y: 207, endPoint x: 120, endPoint y: 207, distance: 28.1
click at [120, 207] on section "New Docket Create Docket Customer Information Customer Olympia Trust Company Sa…" at bounding box center [576, 167] width 915 height 1036
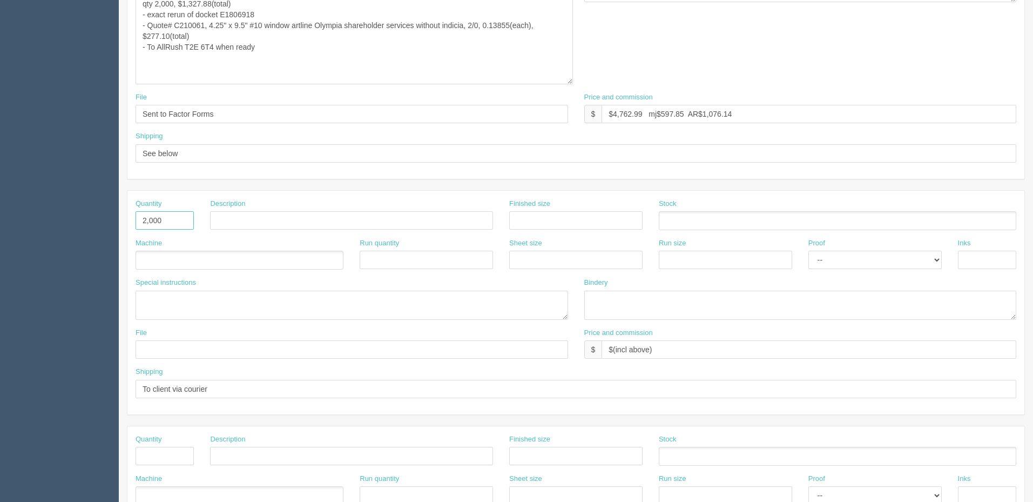
scroll to position [162, 0]
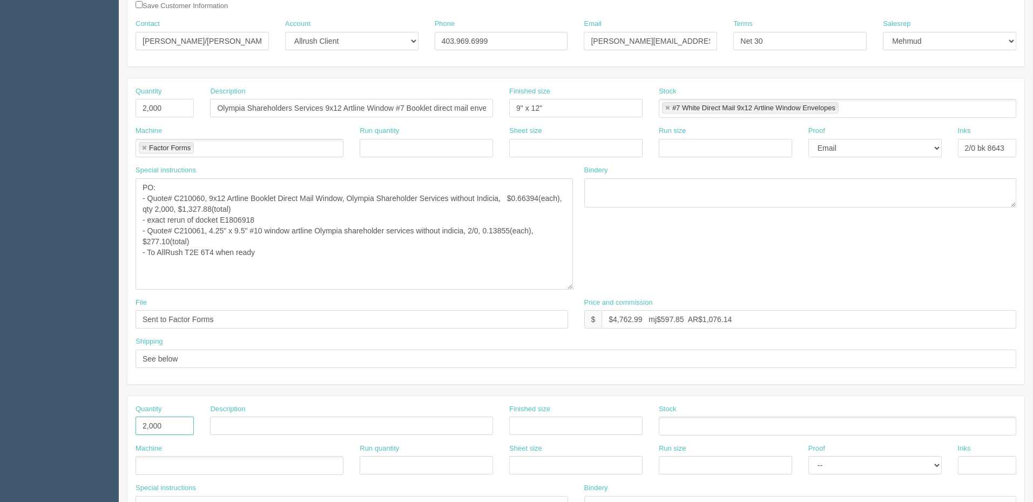
type input "2,000"
click at [345, 104] on input "Olympia Shareholders Services 9x12 Artline Window #7 Booklet direct mail envelo…" at bounding box center [351, 108] width 283 height 18
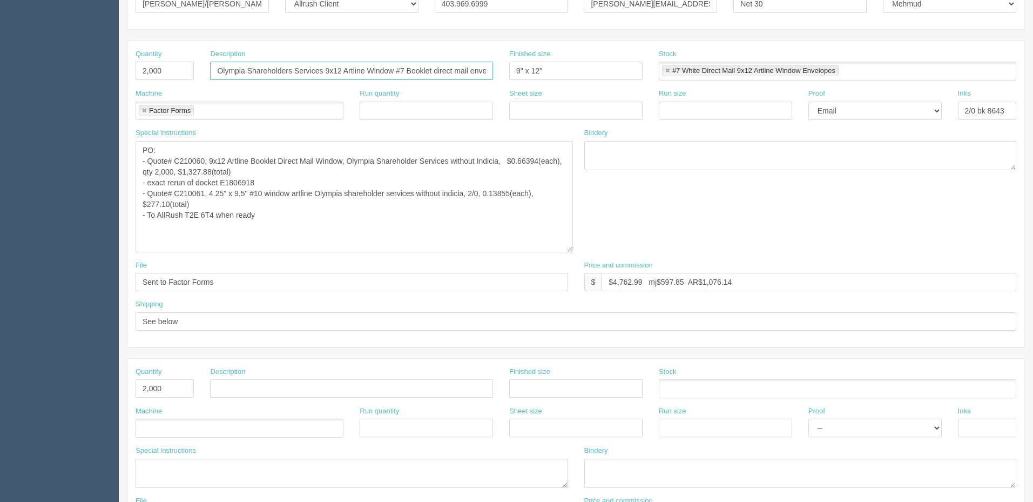
scroll to position [216, 0]
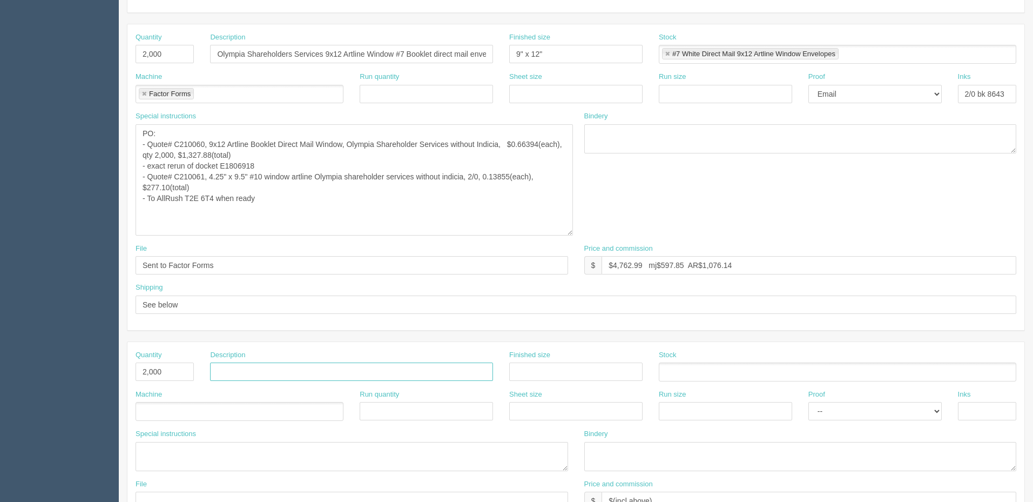
click at [241, 366] on input "text" at bounding box center [351, 371] width 283 height 18
drag, startPoint x: 288, startPoint y: 372, endPoint x: 345, endPoint y: 359, distance: 58.8
click at [288, 372] on input "#10 Window artlines envelopes" at bounding box center [351, 371] width 283 height 18
type input "#10 Window artline corporate & shareholder services envelopes without indicia"
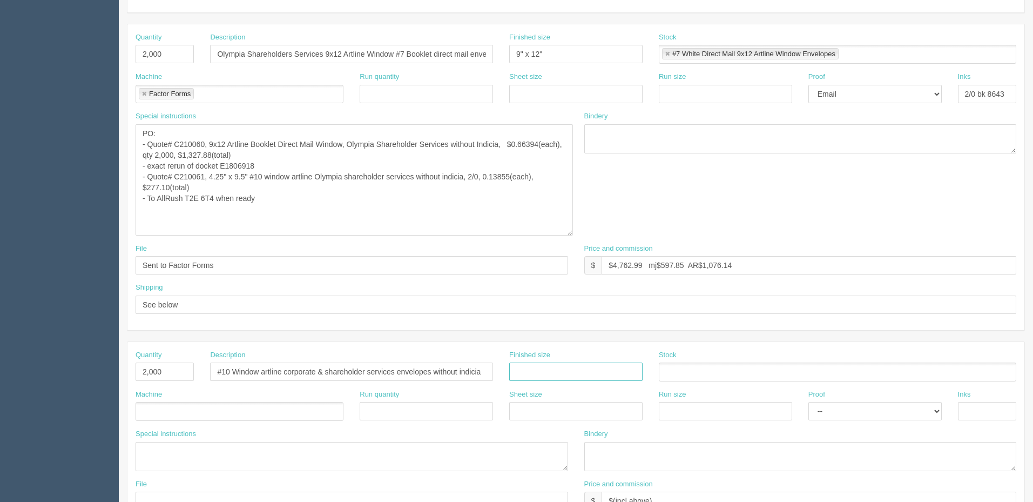
scroll to position [0, 0]
type input "4.125" x 9.5""
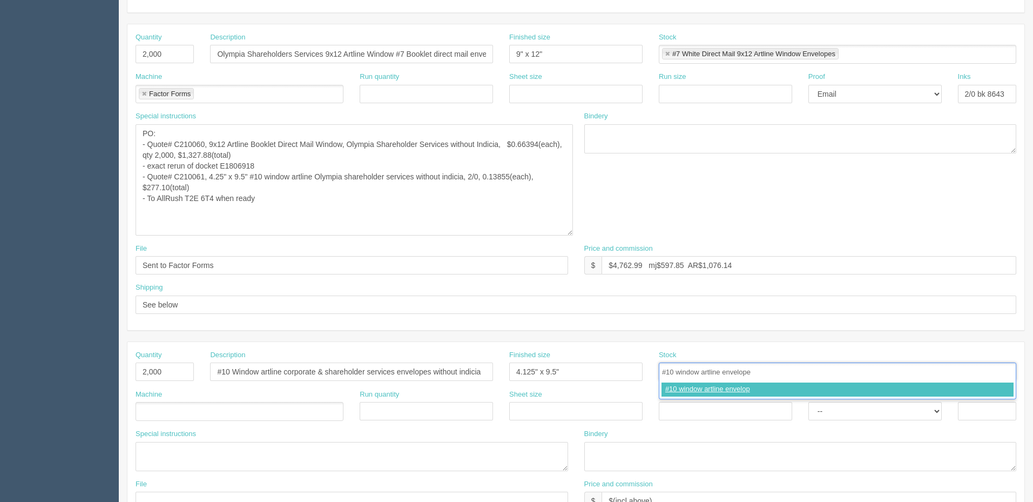
type input "#10 window artline envelopes"
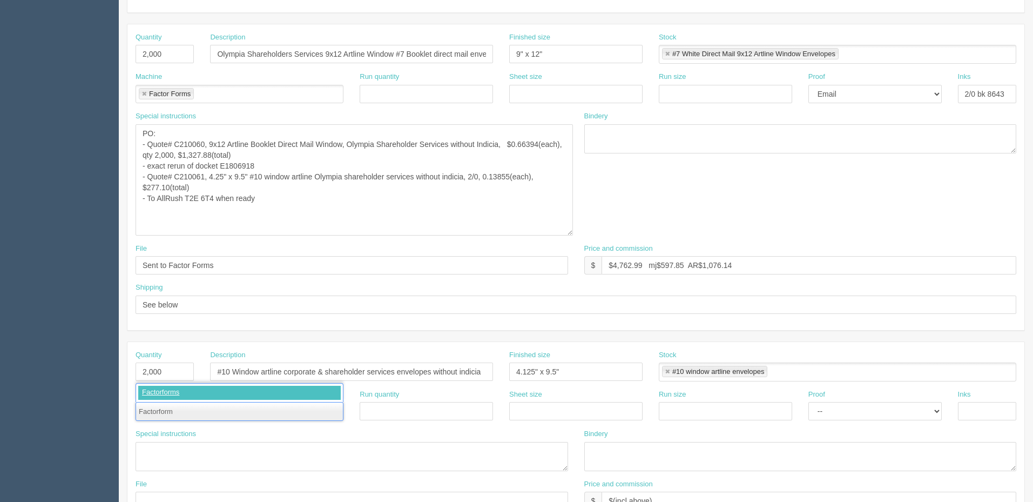
type input "Factorforms"
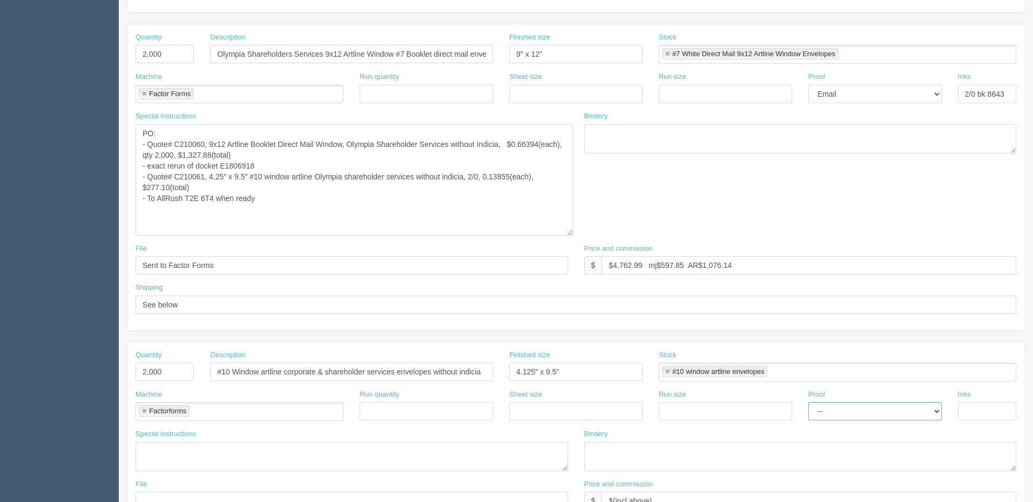
select select "Email"
click at [973, 91] on input "2/0 bk 8643" at bounding box center [987, 94] width 58 height 18
click at [976, 418] on input "text" at bounding box center [987, 411] width 58 height 18
paste input "2/0 bk 8643"
type input "2/0 bk 8643"
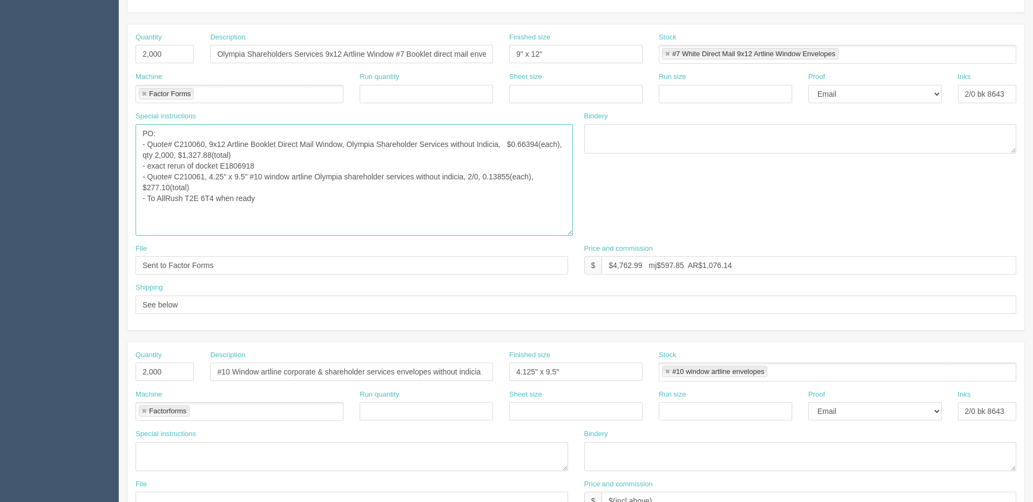
click at [257, 182] on textarea "PO: - Quote# C207550 9x12 Artline Booklet Direct Mail Window, Olympia Sharehold…" at bounding box center [355, 179] width 438 height 111
drag, startPoint x: 268, startPoint y: 163, endPoint x: 106, endPoint y: 163, distance: 162.1
click at [106, 163] on section "Dockets Estimates Customers" at bounding box center [516, 329] width 1033 height 1036
click at [200, 187] on textarea "PO: - Quote# C207550 9x12 Artline Booklet Direct Mail Window, Olympia Sharehold…" at bounding box center [355, 179] width 438 height 111
paste textarea "- exact rerun of docket E1806918"
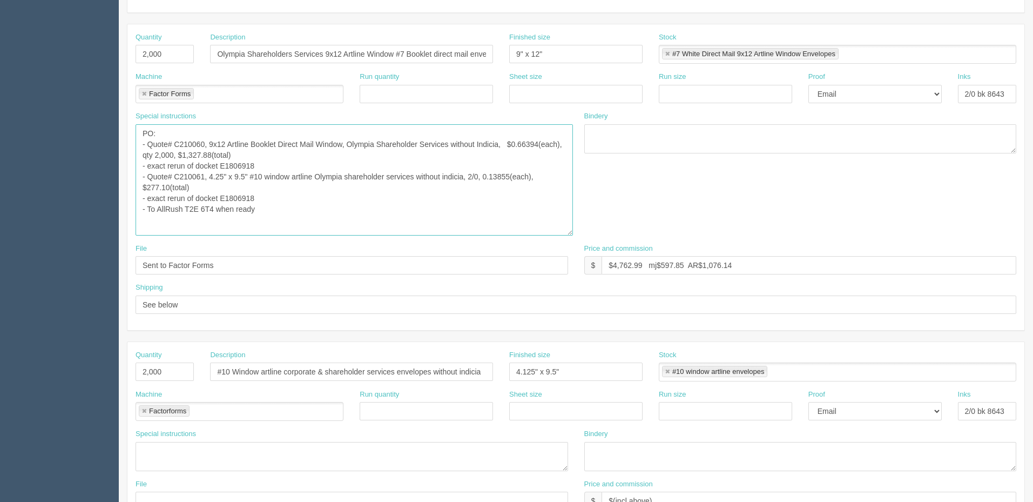
drag, startPoint x: 233, startPoint y: 197, endPoint x: 348, endPoint y: 191, distance: 115.8
click at [233, 197] on textarea "PO: - Quote# C207550 9x12 Artline Booklet Direct Mail Window, Olympia Sharehold…" at bounding box center [355, 179] width 438 height 111
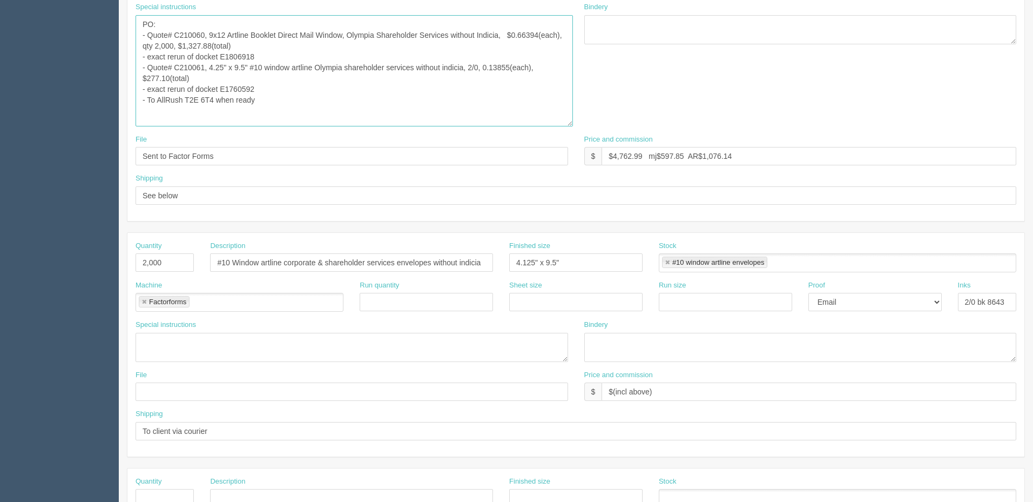
scroll to position [378, 0]
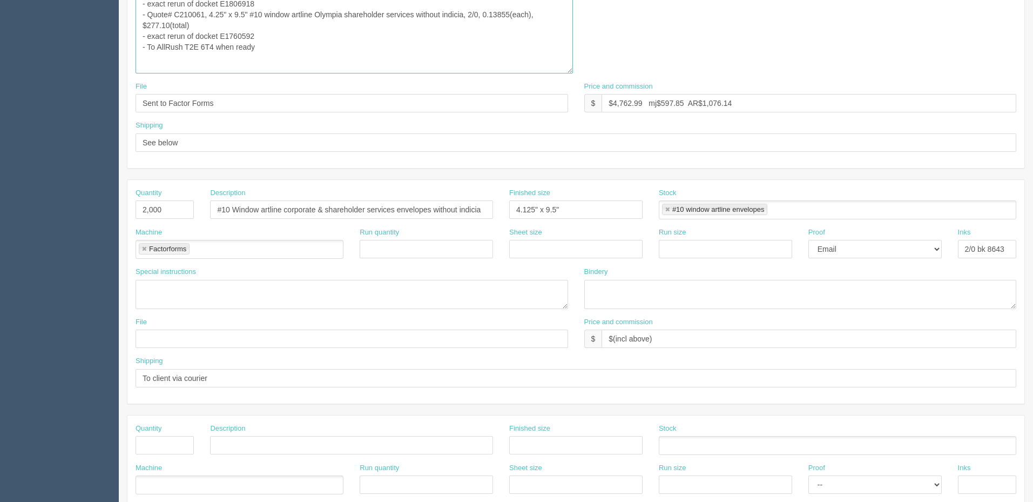
type textarea "PO: - Quote# C210060, 9x12 Artline Booklet Direct Mail Window, Olympia Sharehol…"
click at [197, 294] on textarea "ATT: Dean Naugler, Olympia Trust Company (address on QB)" at bounding box center [352, 294] width 433 height 29
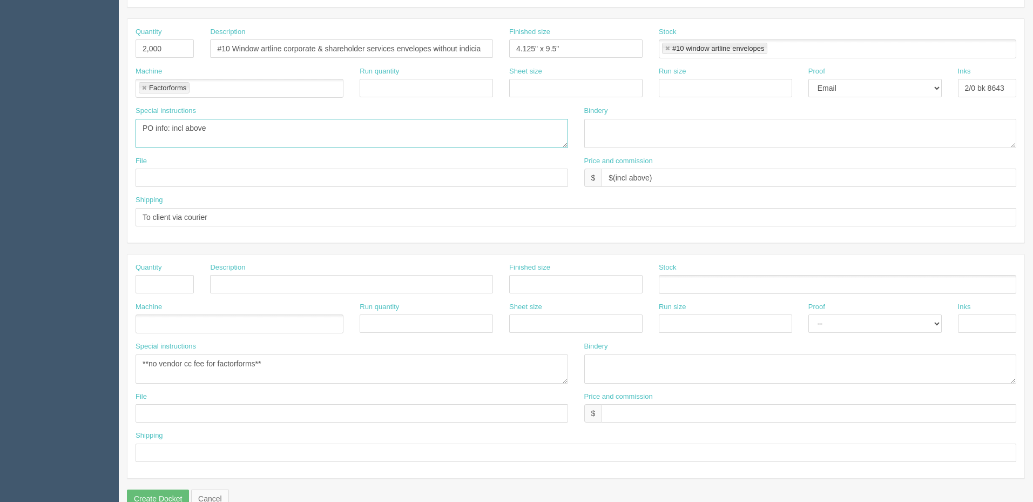
scroll to position [540, 0]
type textarea "PO info: incl above"
drag, startPoint x: 241, startPoint y: 216, endPoint x: 0, endPoint y: 216, distance: 240.9
click at [0, 216] on section "Dockets Estimates Customers" at bounding box center [516, 5] width 1033 height 1036
type input "See below"
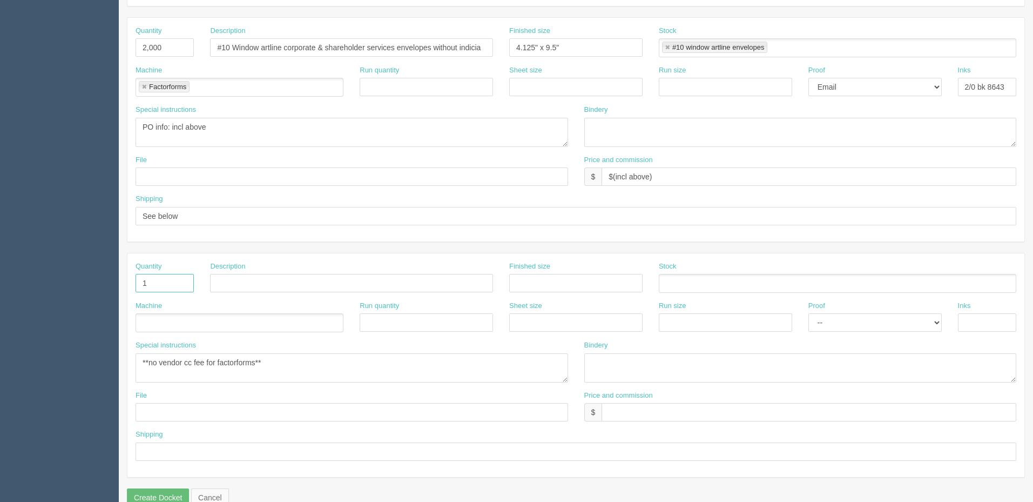
type input "1"
type input "Shipping"
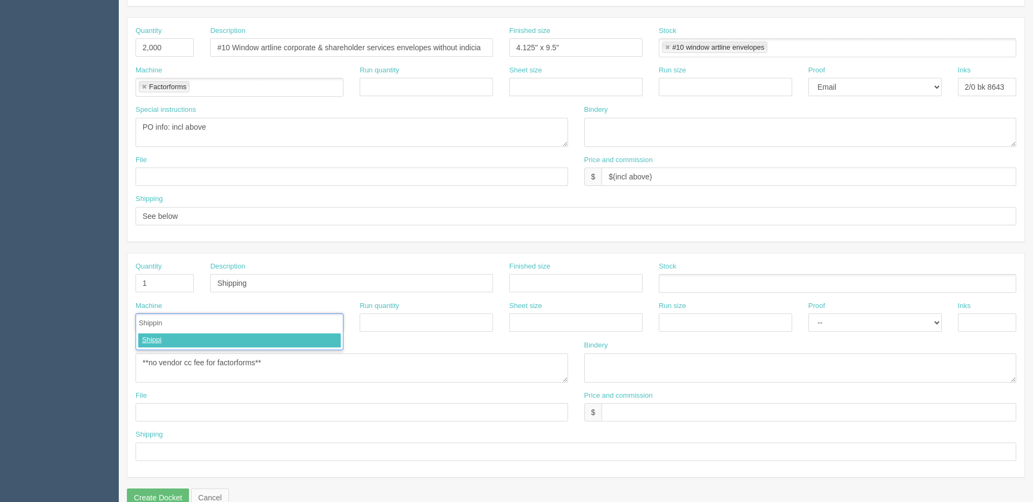
type input "Shipping"
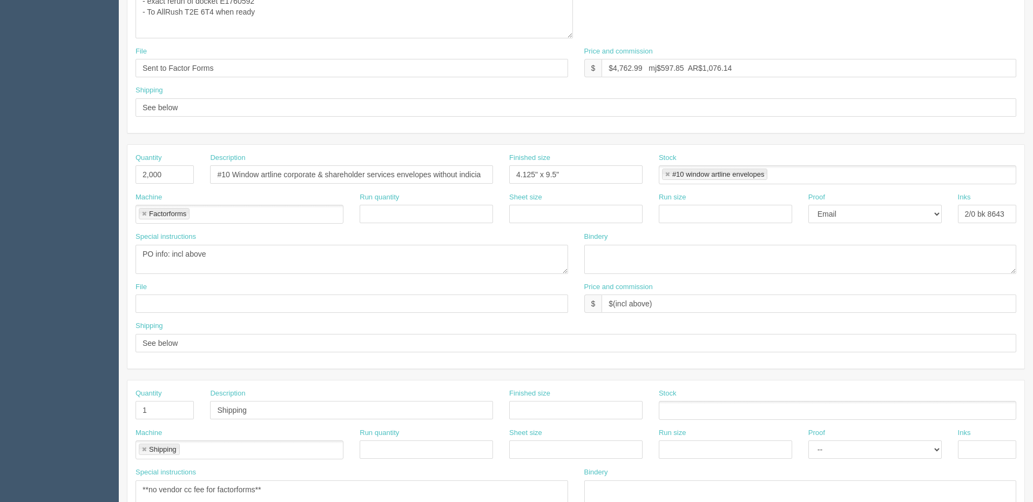
scroll to position [162, 0]
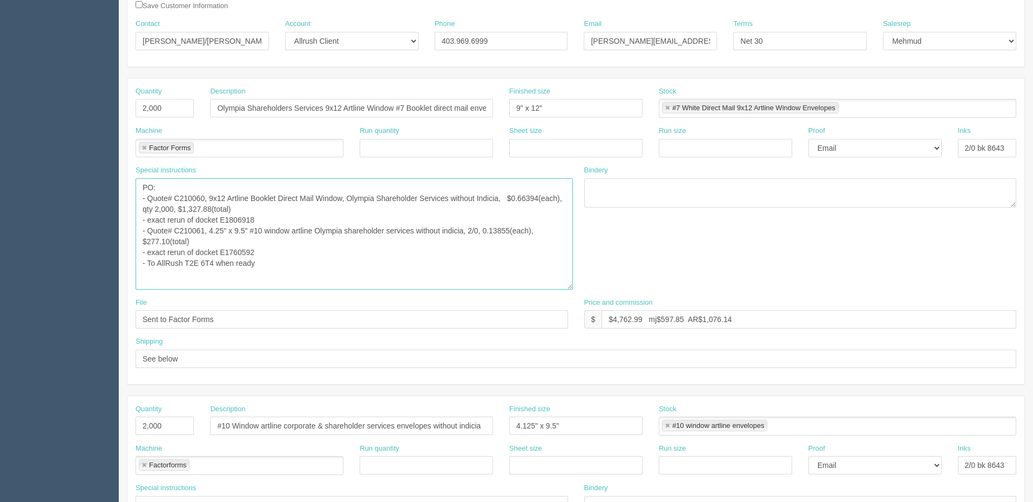
click at [299, 261] on textarea "PO: - Quote# C207550 9x12 Artline Booklet Direct Mail Window, Olympia Sharehold…" at bounding box center [355, 233] width 438 height 111
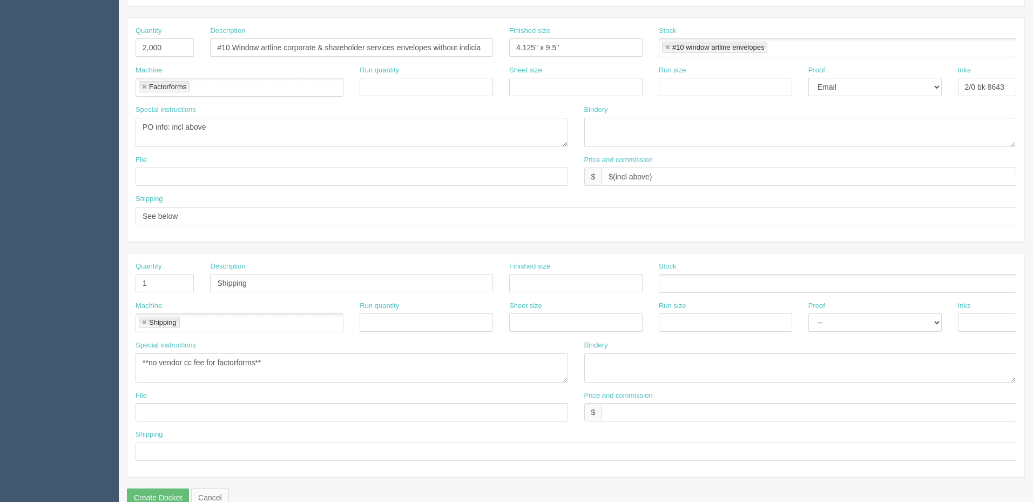
scroll to position [324, 0]
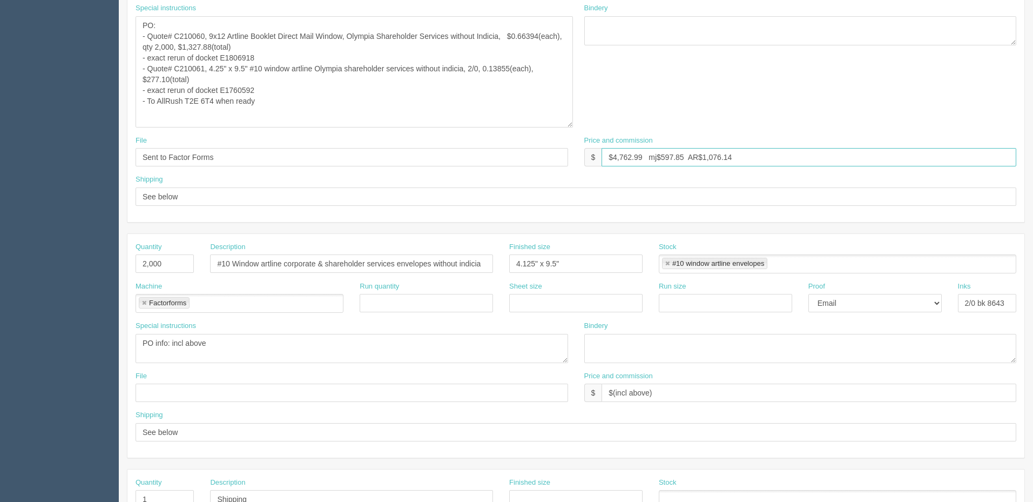
drag, startPoint x: 611, startPoint y: 156, endPoint x: 1166, endPoint y: 88, distance: 559.5
click at [1033, 88] on html "PrintPing Zack Edit account ( zack@allrush.ca ) Logout Dockets Estimates" at bounding box center [516, 207] width 1033 height 1063
type input "$2,330.43 mj$ AR$"
click at [687, 157] on input "$2,330.43 mj$ AR$" at bounding box center [809, 157] width 415 height 18
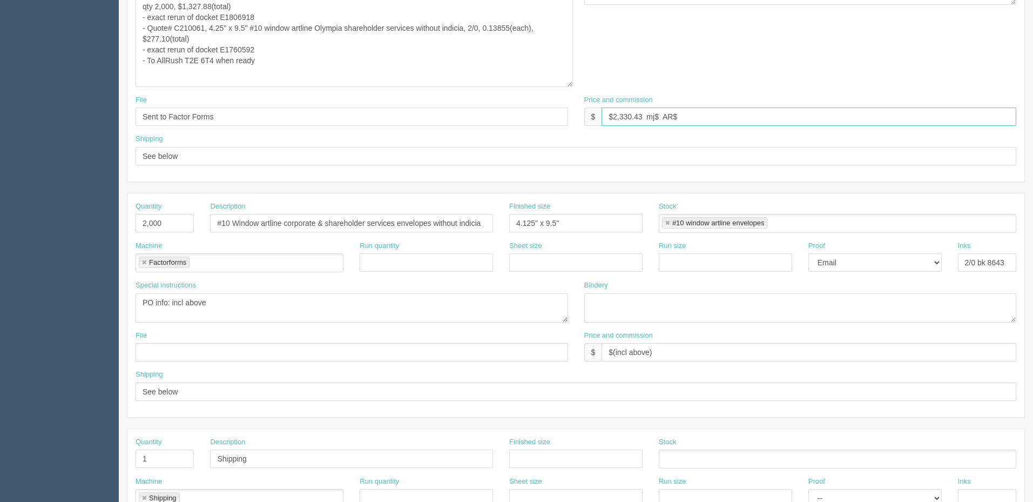
scroll to position [432, 0]
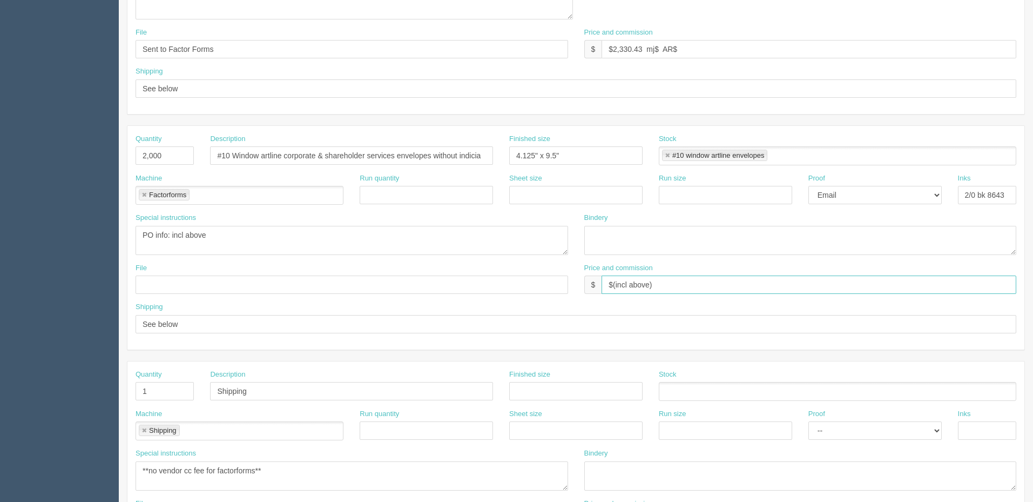
drag, startPoint x: 614, startPoint y: 284, endPoint x: 996, endPoint y: 281, distance: 381.9
click at [996, 281] on input "$(incl above)" at bounding box center [809, 284] width 415 height 18
drag, startPoint x: 652, startPoint y: 283, endPoint x: 662, endPoint y: 285, distance: 10.5
click at [652, 283] on input "$486.31 mj$ AR$" at bounding box center [809, 284] width 415 height 18
type input "$486.31 mj$ & AR$(incl above)"
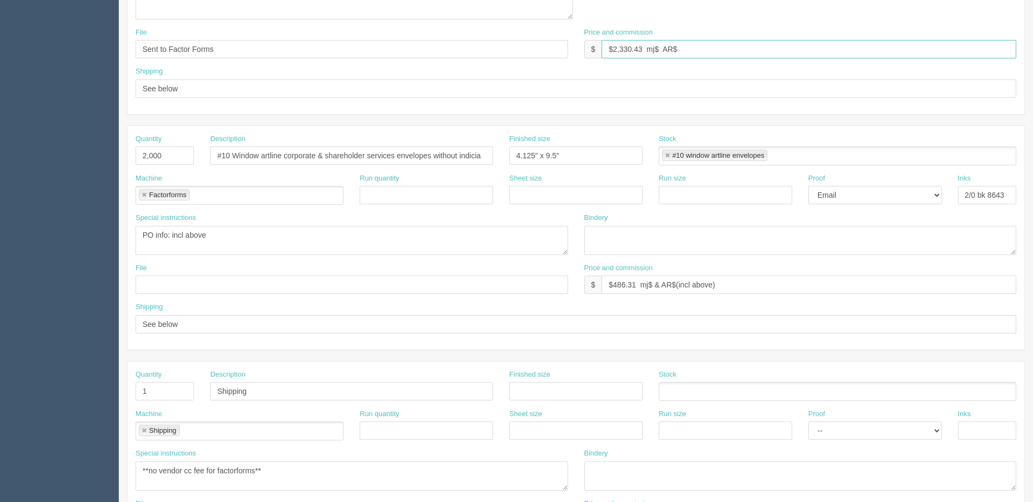
click at [661, 48] on input "$2,330.43 mj$ AR$" at bounding box center [809, 49] width 415 height 18
type input "$2,330.43 mj$321.00 AR$770.39"
click at [236, 284] on input "text" at bounding box center [352, 284] width 433 height 18
click at [0, 46] on section "Dockets Estimates Customers" at bounding box center [516, 113] width 1033 height 1036
drag, startPoint x: 201, startPoint y: 283, endPoint x: 227, endPoint y: 291, distance: 27.2
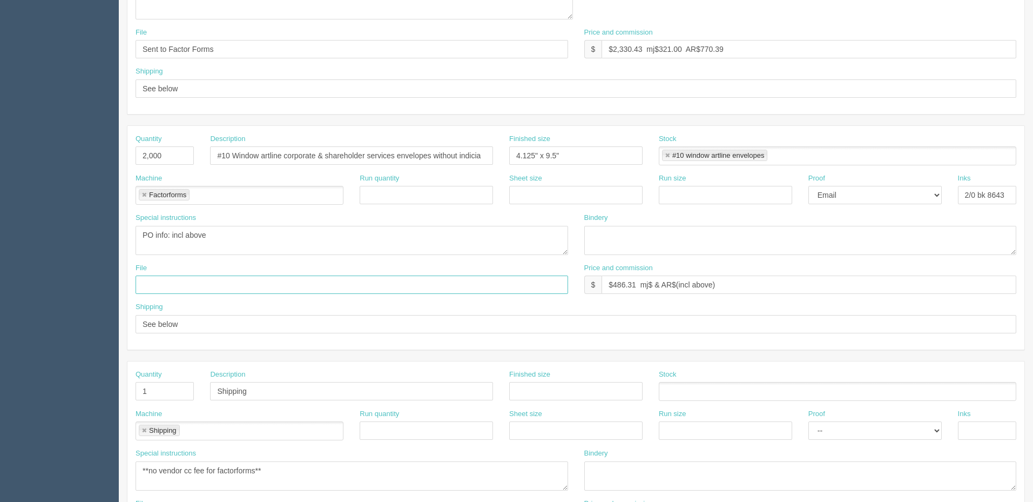
click at [201, 283] on input "text" at bounding box center [352, 284] width 433 height 18
paste input "Sent to Factor Forms"
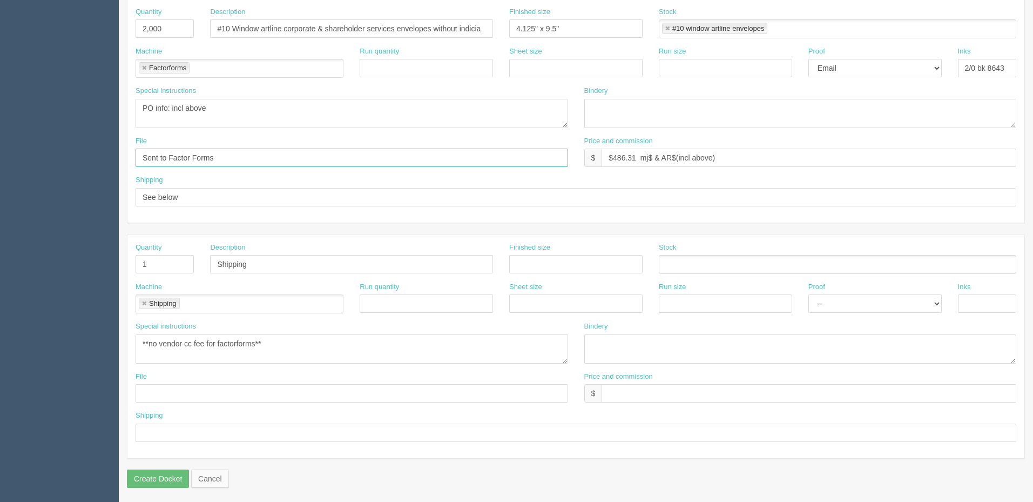
scroll to position [561, 0]
type input "Sent to Factor Forms"
drag, startPoint x: 57, startPoint y: 323, endPoint x: 0, endPoint y: 324, distance: 56.7
paste textarea "Olympia Trust Company 925 W Georgia Street 1900 Cathedral Place Vancouver, BC V…"
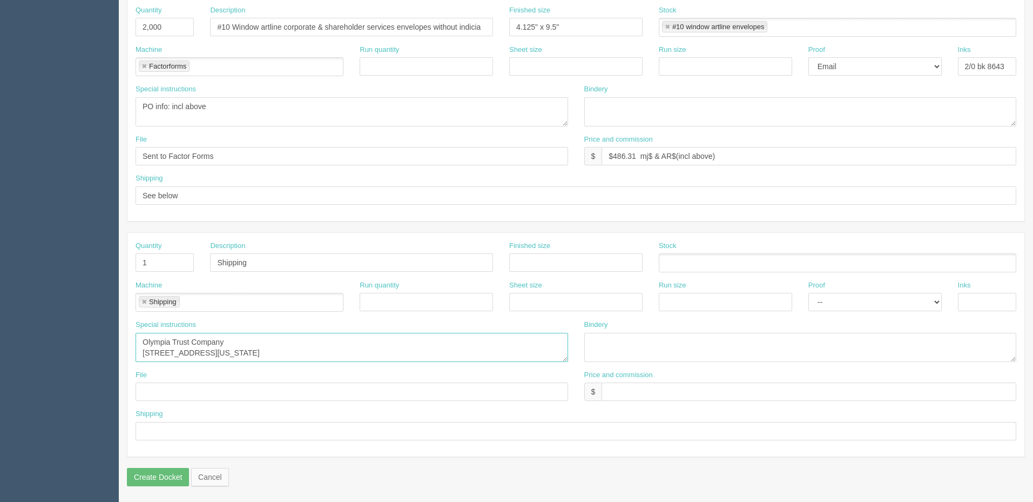
scroll to position [0, 0]
paste textarea "Attn: Tom Delaney"
type textarea "Attn: Tom Delaney, Olympia Trust Company, 925 W Georgia Street, 1900 Cathedral …"
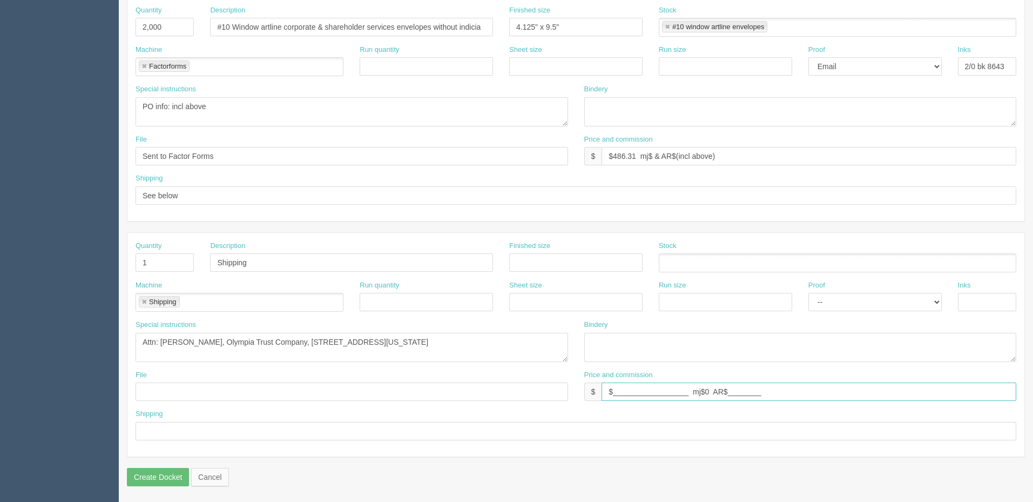
type input "$__________________ mj$0 AR$________"
click at [322, 427] on input "see spcl inst." at bounding box center [576, 431] width 881 height 18
drag, startPoint x: 322, startPoint y: 425, endPoint x: 436, endPoint y: 444, distance: 116.1
click at [325, 425] on input "see spcl inst. | send final invoice and trackign to Deana nd Tom" at bounding box center [576, 431] width 881 height 18
click at [418, 433] on input "see spcl inst. | send final invoice and tracking to Dean and Tom" at bounding box center [576, 431] width 881 height 18
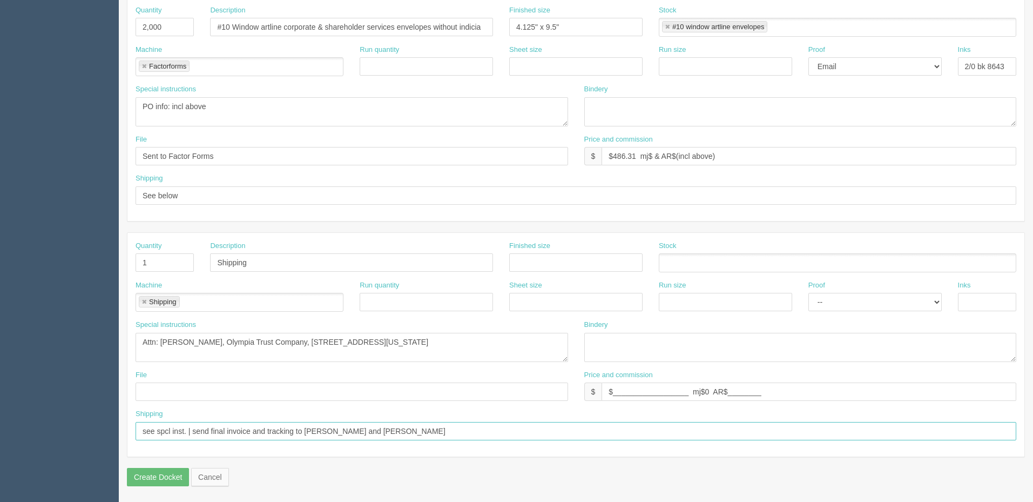
type input "see spcl inst. | send final invoice and tracking to Dean and Tom"
click at [306, 391] on input "text" at bounding box center [352, 391] width 433 height 18
type input "na"
click at [465, 360] on textarea "**no vendor cc fee for factorforms**" at bounding box center [352, 347] width 433 height 29
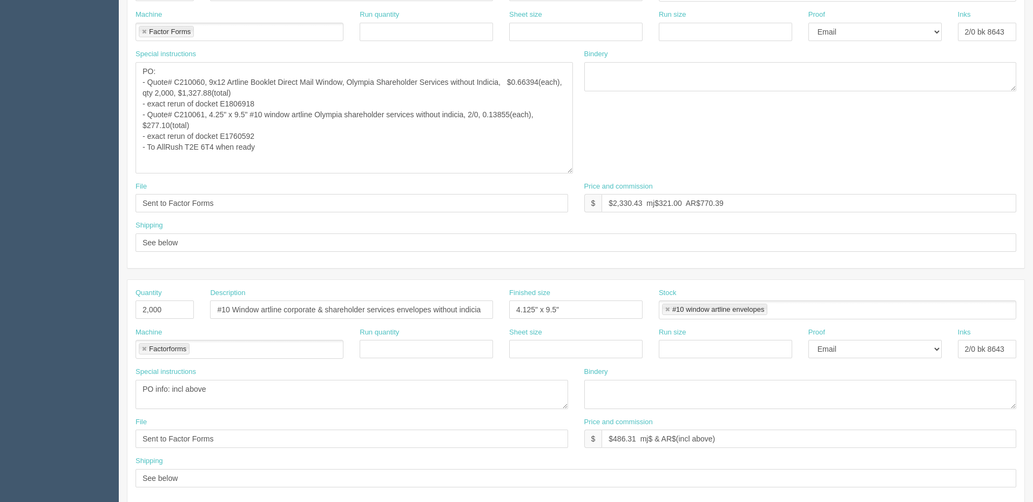
scroll to position [129, 0]
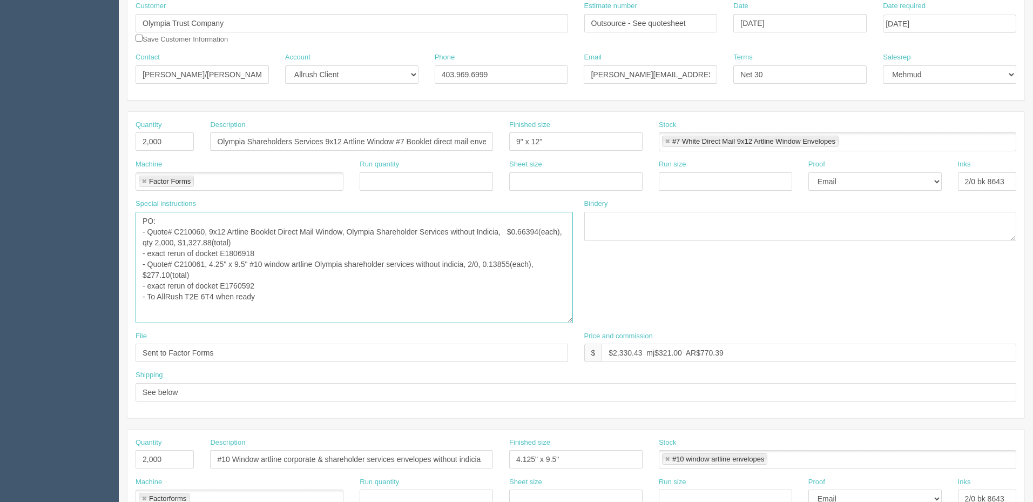
click at [292, 297] on textarea "PO: - Quote# C207550 9x12 Artline Booklet Direct Mail Window, Olympia Sharehold…" at bounding box center [355, 267] width 438 height 111
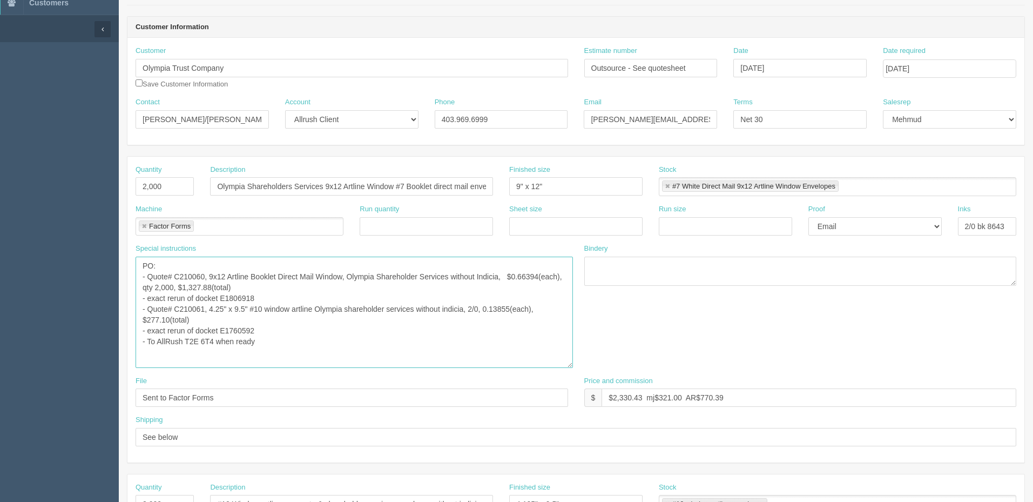
scroll to position [0, 0]
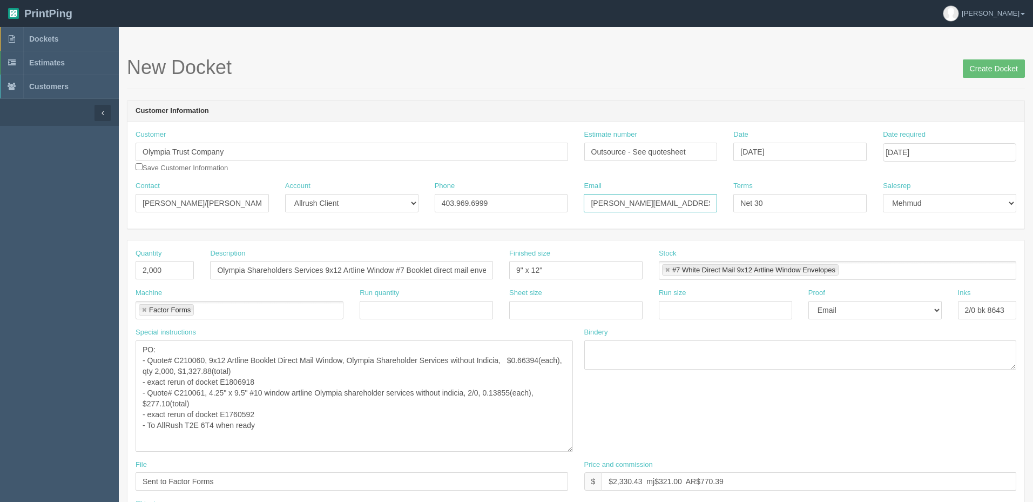
click at [683, 201] on input "dean@olympiatrust.com/DelaneyT@olympiatrust.com" at bounding box center [650, 203] width 133 height 18
click at [979, 76] on input "Create Docket" at bounding box center [994, 68] width 62 height 18
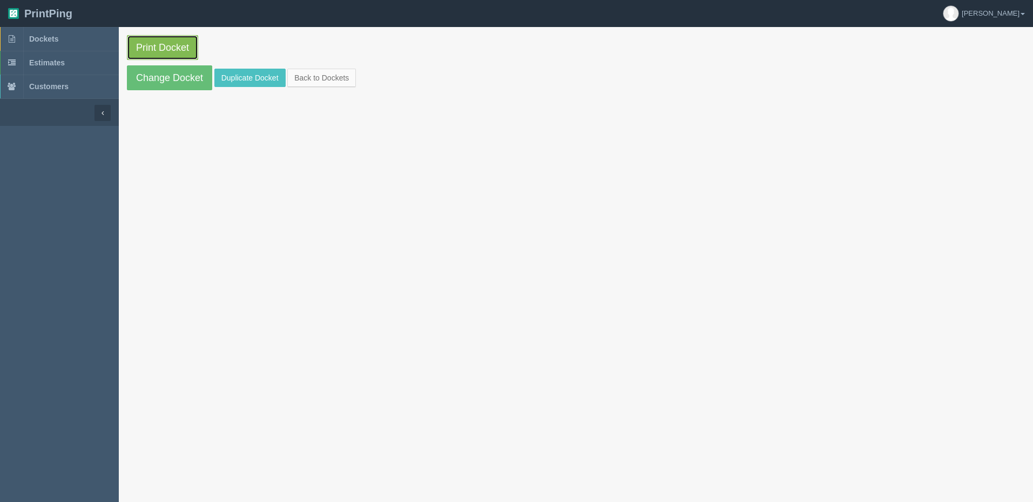
click at [169, 46] on link "Print Docket" at bounding box center [162, 47] width 71 height 25
click at [95, 37] on link "Dockets" at bounding box center [59, 39] width 119 height 24
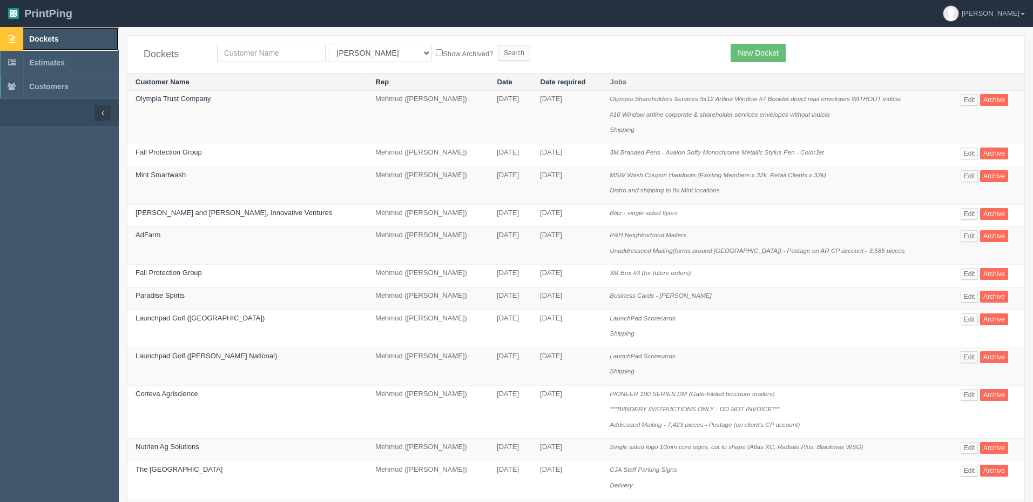
click at [66, 40] on link "Dockets" at bounding box center [59, 39] width 119 height 24
click at [64, 39] on link "Dockets" at bounding box center [59, 39] width 119 height 24
click at [59, 37] on link "Dockets" at bounding box center [59, 39] width 119 height 24
click at [291, 53] on input "text" at bounding box center [271, 53] width 109 height 18
type input "alberta views"
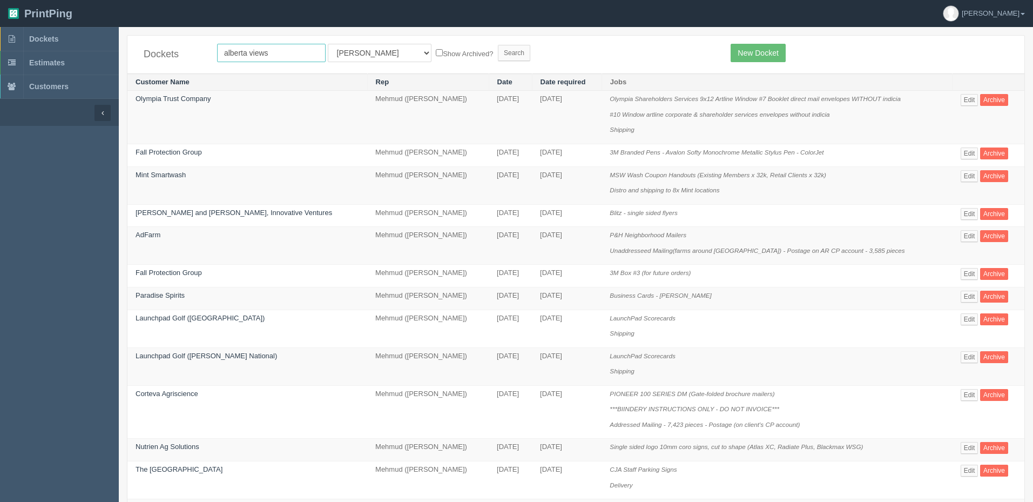
click at [498, 45] on input "Search" at bounding box center [514, 53] width 32 height 16
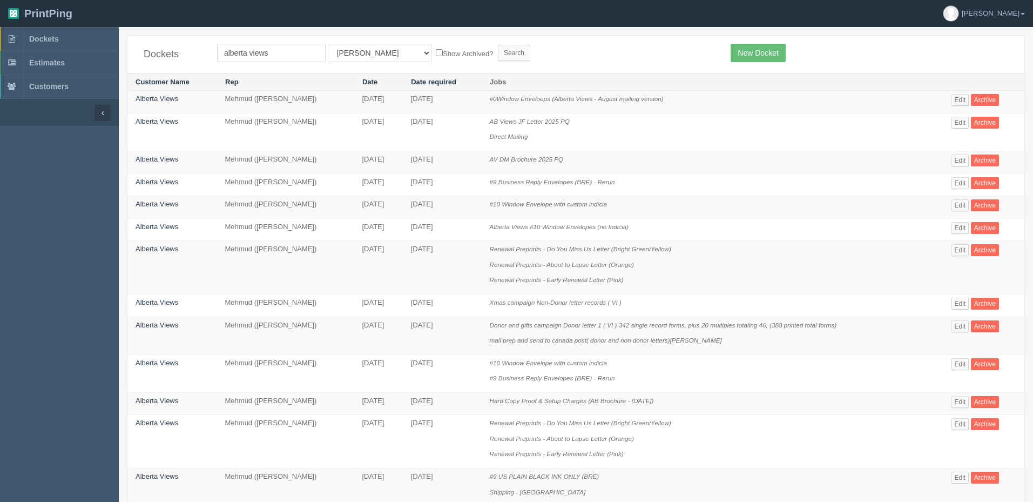
select select "8"
click at [328, 44] on select "All Users [PERSON_NAME] Test 1 [PERSON_NAME] [PERSON_NAME] [PERSON_NAME] France…" at bounding box center [380, 53] width 104 height 18
click at [498, 56] on input "Search" at bounding box center [514, 53] width 32 height 16
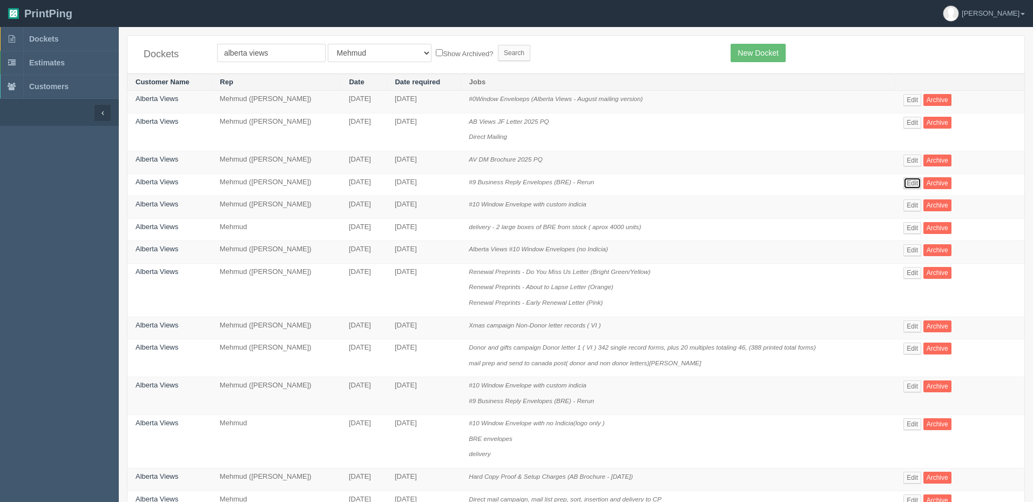
click at [918, 184] on link "Edit" at bounding box center [913, 183] width 18 height 12
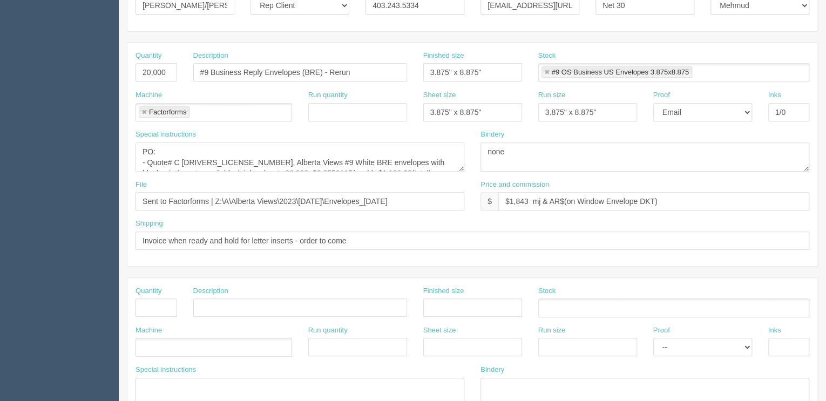
scroll to position [32, 0]
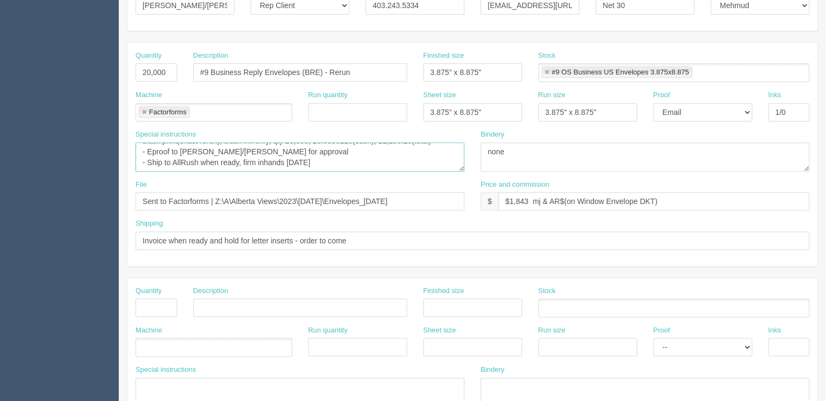
click at [320, 158] on textarea "PO: - Quote# C 209614, Alberta Views #9 White BRE envelopes with black print(ex…" at bounding box center [300, 157] width 329 height 29
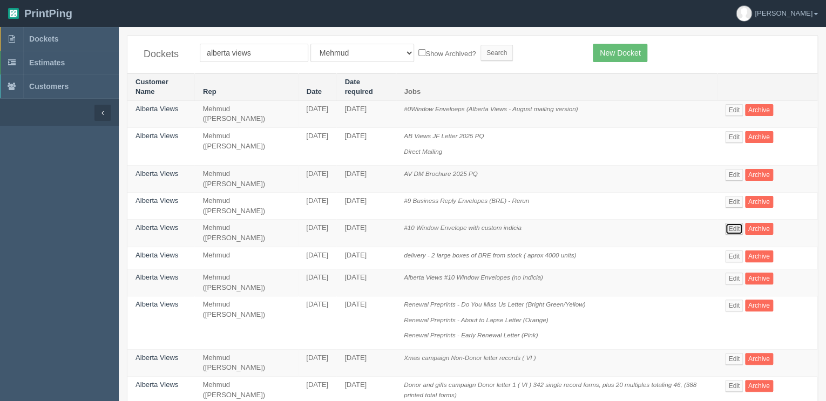
click at [734, 225] on link "Edit" at bounding box center [734, 229] width 18 height 12
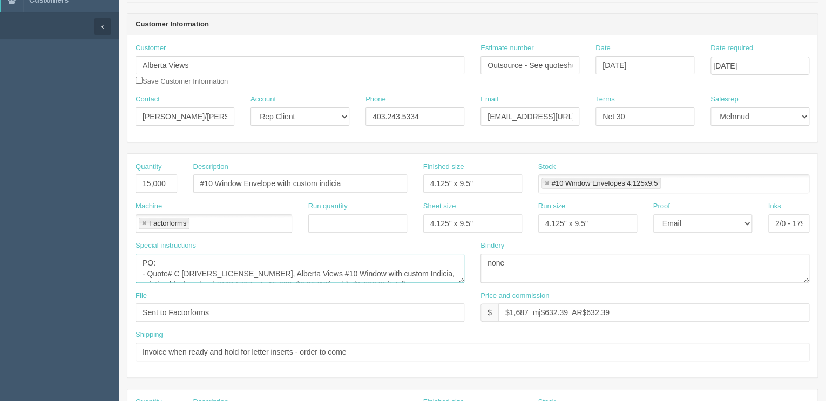
click at [463, 279] on textarea "PO: - Quote# C 209613, Alberta Views #10 Window with custom Indicia, printing b…" at bounding box center [300, 268] width 329 height 29
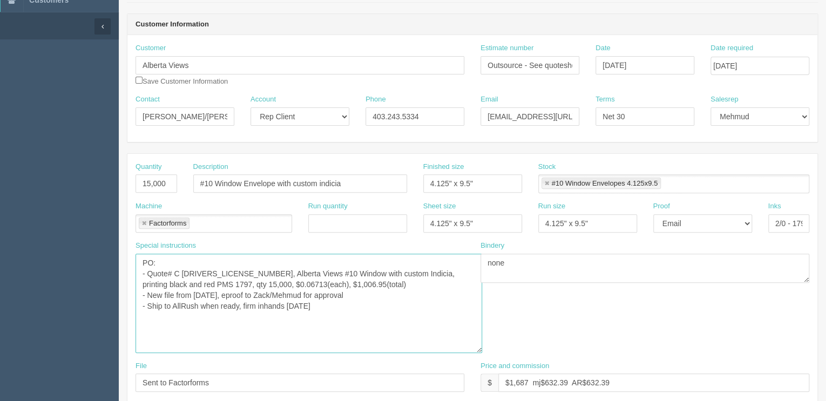
drag, startPoint x: 461, startPoint y: 279, endPoint x: 479, endPoint y: 350, distance: 73.1
click at [479, 350] on textarea "PO: - Quote# C 209613, Alberta Views #10 Window with custom Indicia, printing b…" at bounding box center [309, 303] width 347 height 99
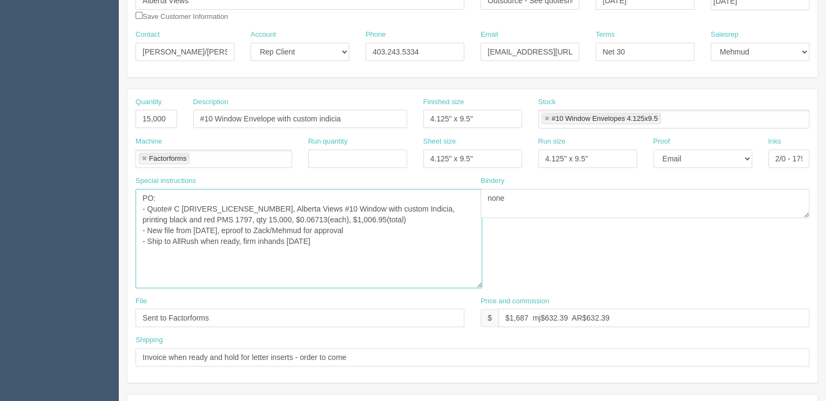
scroll to position [173, 0]
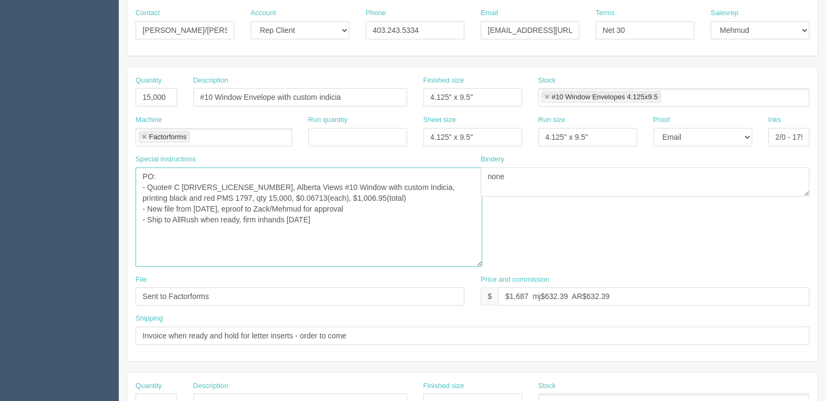
click at [407, 199] on textarea "PO: - Quote# C 209613, Alberta Views #10 Window with custom Indicia, printing b…" at bounding box center [309, 216] width 347 height 99
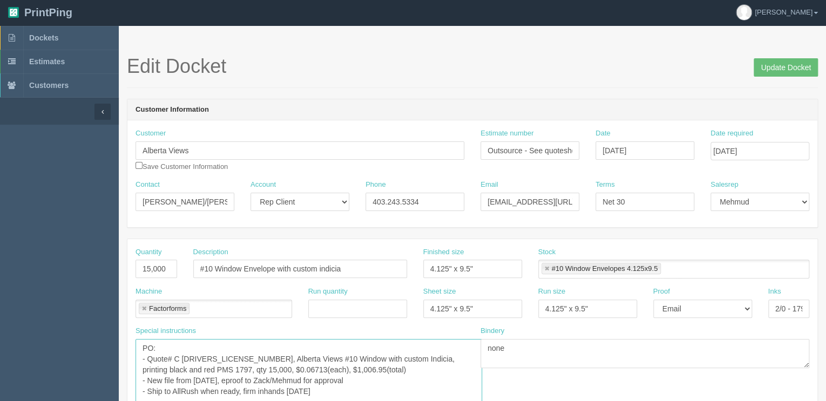
scroll to position [0, 0]
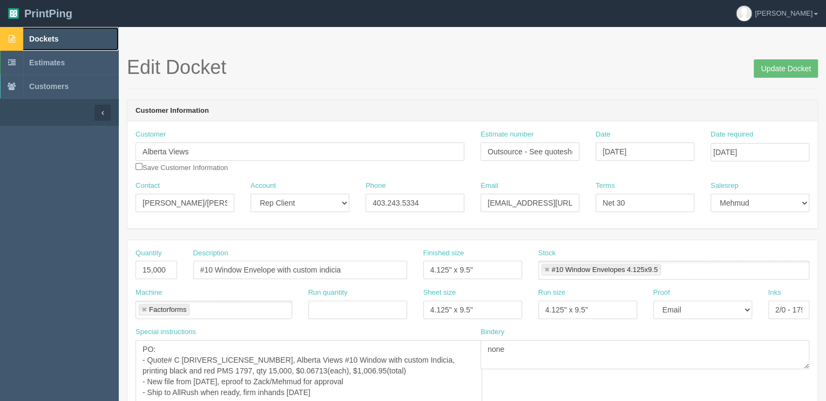
click at [56, 39] on span "Dockets" at bounding box center [43, 39] width 29 height 9
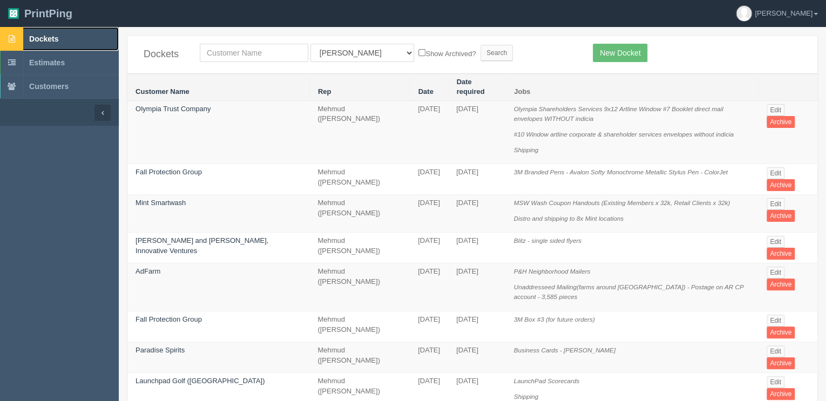
click at [70, 41] on link "Dockets" at bounding box center [59, 39] width 119 height 24
click at [58, 35] on span "Dockets" at bounding box center [43, 39] width 29 height 9
click at [240, 53] on input "text" at bounding box center [254, 53] width 109 height 18
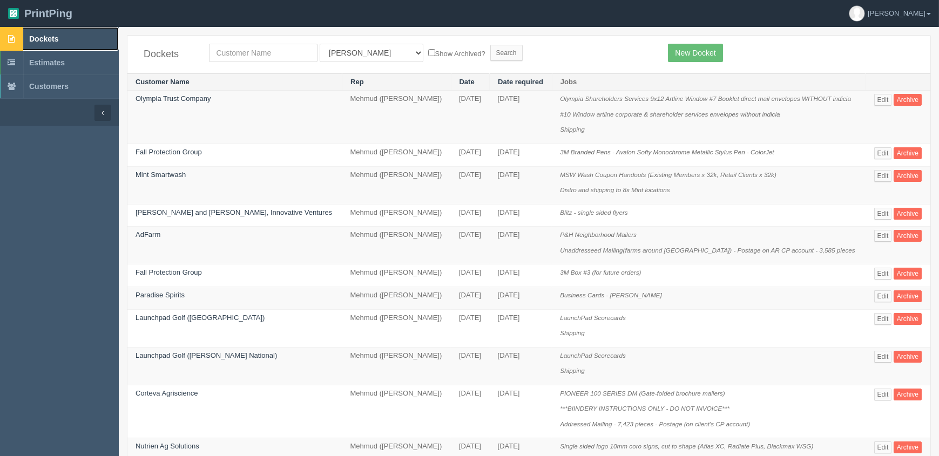
click at [56, 40] on span "Dockets" at bounding box center [43, 39] width 29 height 9
click at [264, 50] on input "text" at bounding box center [263, 53] width 109 height 18
type input "fall"
click at [490, 45] on input "Search" at bounding box center [506, 53] width 32 height 16
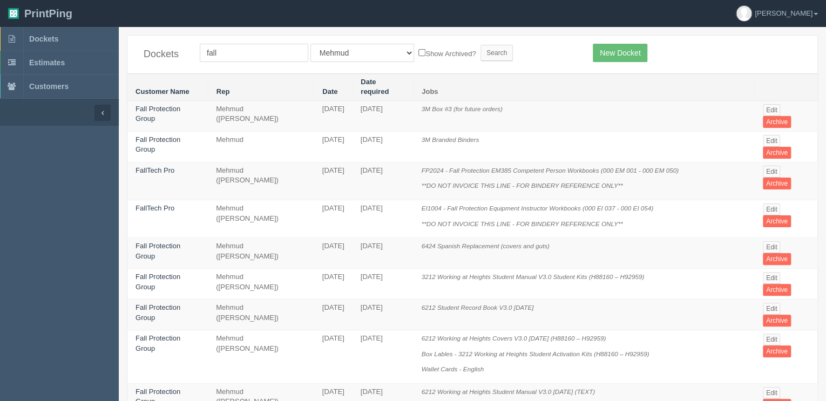
click at [264, 56] on input "fall" at bounding box center [254, 53] width 109 height 18
drag, startPoint x: 256, startPoint y: 54, endPoint x: 145, endPoint y: 39, distance: 111.8
click at [147, 41] on div "Dockets fall All Users Ali Ali Test 1 Aly Amy Ankit Arif Brandon Dan France Gre…" at bounding box center [472, 55] width 690 height 38
type input "westj"
click at [481, 45] on input "Search" at bounding box center [497, 53] width 32 height 16
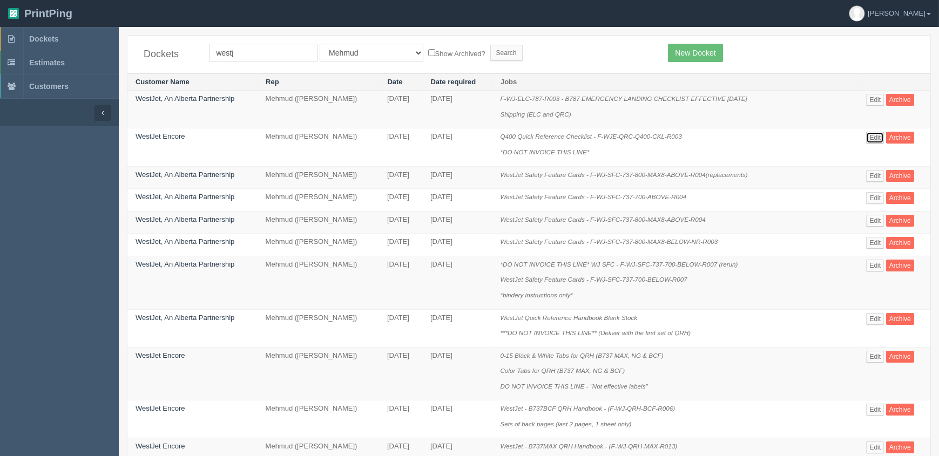
click at [826, 135] on link "Edit" at bounding box center [875, 138] width 18 height 12
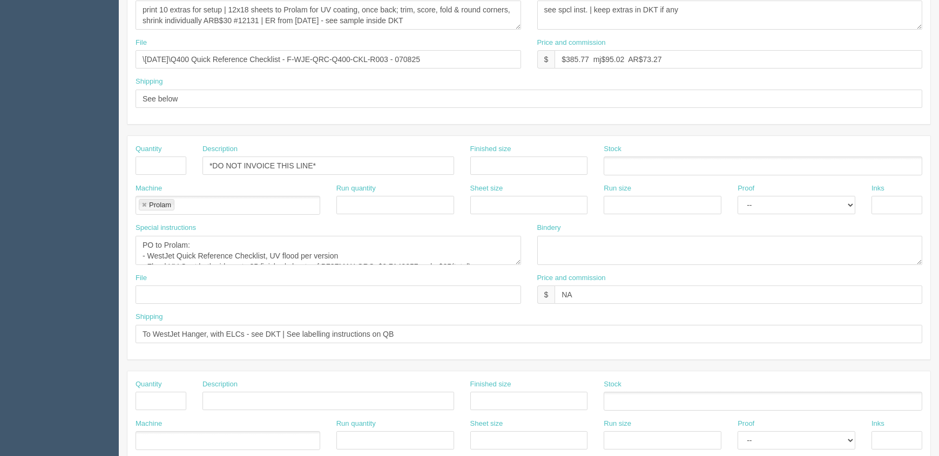
scroll to position [344, 0]
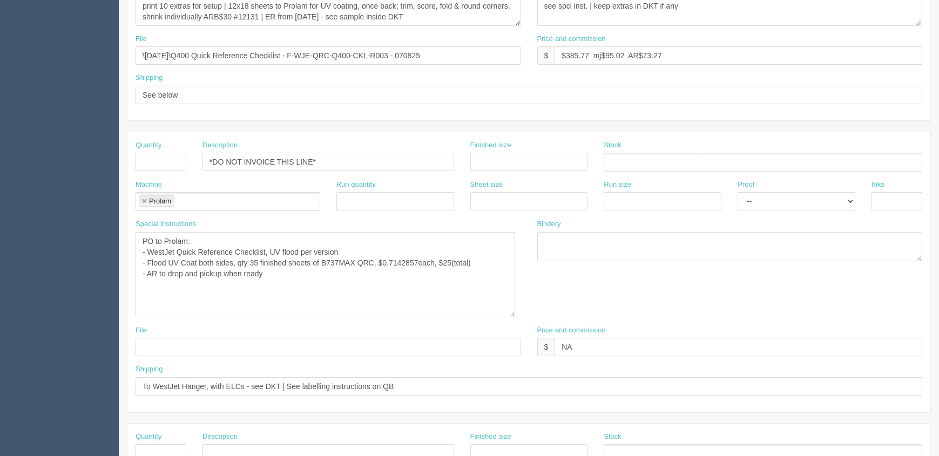
drag, startPoint x: 519, startPoint y: 257, endPoint x: 513, endPoint y: 313, distance: 56.4
click at [513, 313] on textarea "PO to Prolam: - WestJet Quick Reference Checklist, UV flood per version - Flood…" at bounding box center [326, 274] width 380 height 85
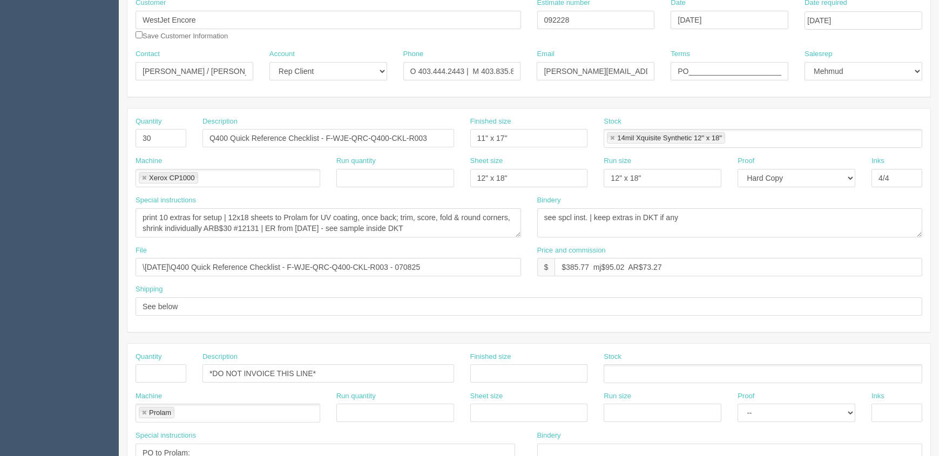
scroll to position [147, 0]
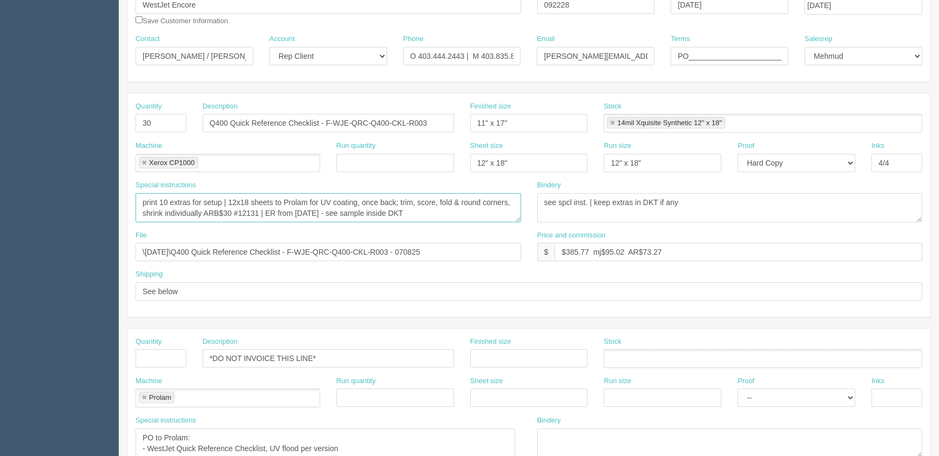
click at [360, 220] on textarea "print 10 extras for setup | 12x18 sheets to Prolam for UV coating, once back; t…" at bounding box center [329, 207] width 386 height 29
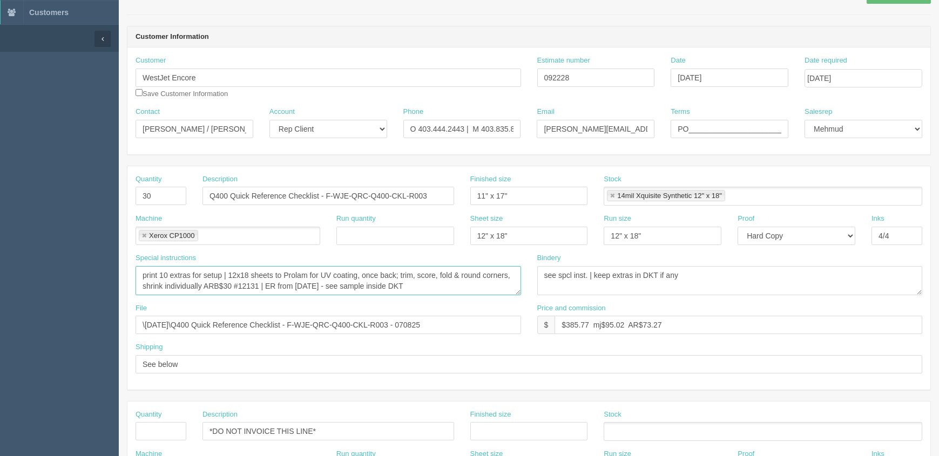
scroll to position [0, 0]
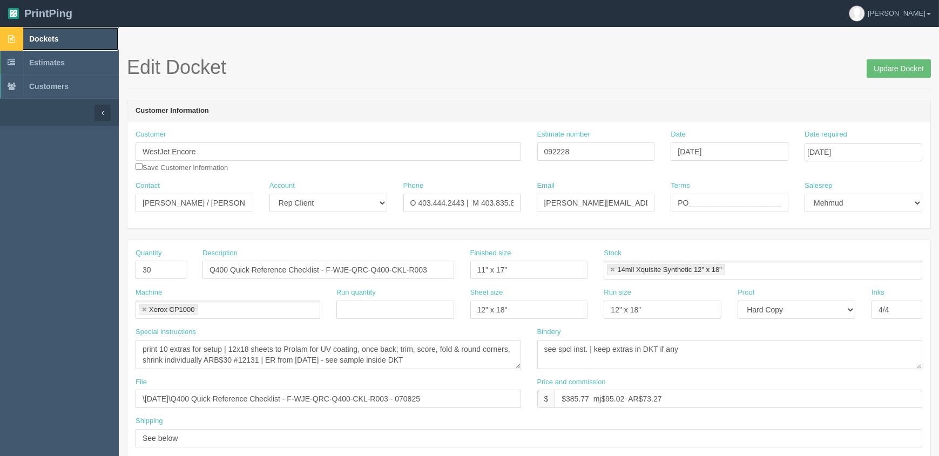
click at [51, 32] on link "Dockets" at bounding box center [59, 39] width 119 height 24
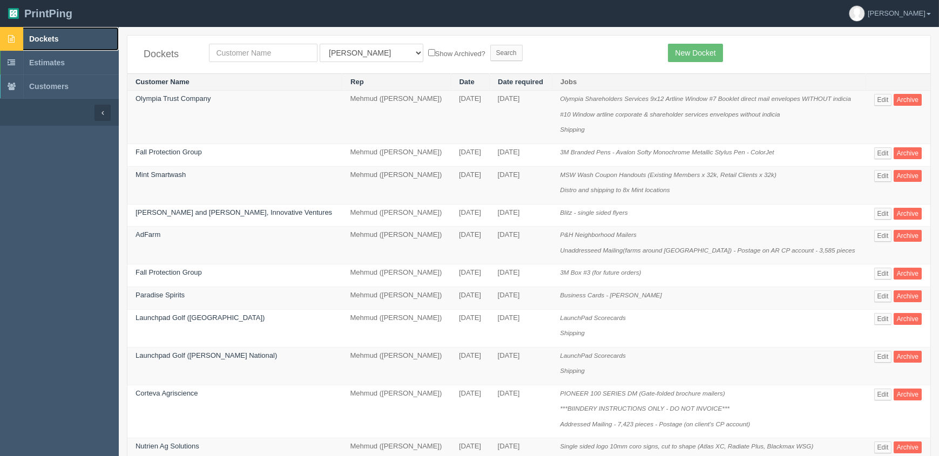
click at [107, 36] on link "Dockets" at bounding box center [59, 39] width 119 height 24
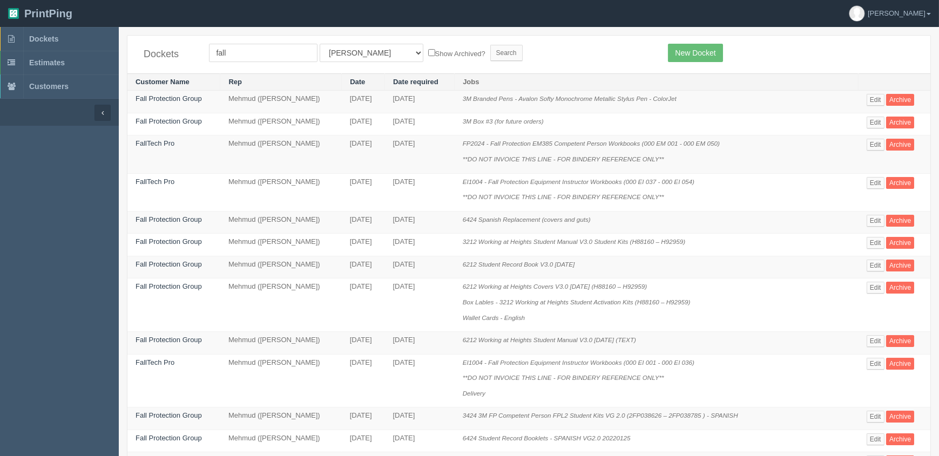
click at [639, 129] on td "3M Box #3 (for future orders)" at bounding box center [657, 124] width 404 height 23
drag, startPoint x: 64, startPoint y: 43, endPoint x: 102, endPoint y: 64, distance: 43.1
click at [64, 43] on link "Dockets" at bounding box center [59, 39] width 119 height 24
